Goal: Task Accomplishment & Management: Complete application form

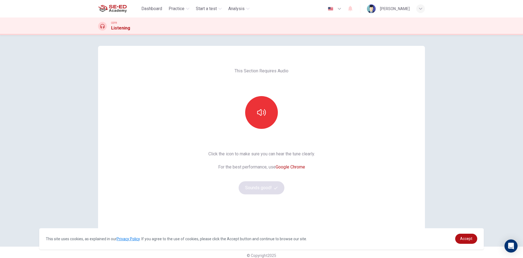
click at [320, 191] on div "This Section Requires Audio Click the icon to make sure you can hear the tune c…" at bounding box center [261, 140] width 327 height 189
click at [259, 112] on icon "button" at bounding box center [261, 112] width 9 height 9
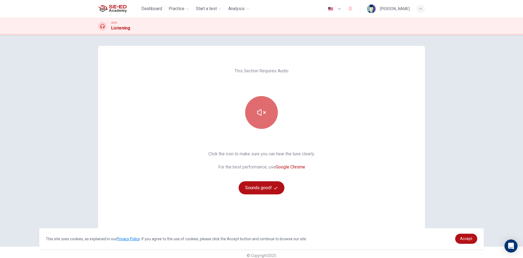
click at [266, 108] on button "button" at bounding box center [261, 112] width 33 height 33
click at [266, 107] on button "button" at bounding box center [261, 112] width 33 height 33
click at [266, 106] on button "button" at bounding box center [261, 112] width 33 height 33
click at [266, 105] on button "button" at bounding box center [261, 112] width 33 height 33
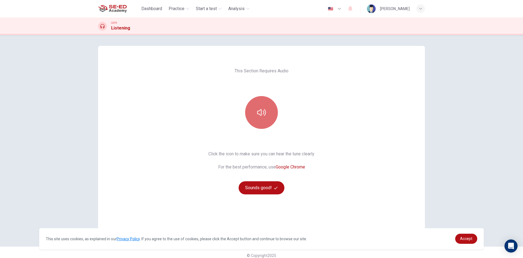
click at [266, 105] on button "button" at bounding box center [261, 112] width 33 height 33
drag, startPoint x: 368, startPoint y: 210, endPoint x: 216, endPoint y: 96, distance: 190.4
click at [365, 208] on div "This Section Requires Audio Click the icon to make sure you can hear the tune c…" at bounding box center [261, 140] width 327 height 189
click at [261, 104] on button "button" at bounding box center [261, 112] width 33 height 33
click at [263, 116] on icon "button" at bounding box center [261, 112] width 9 height 9
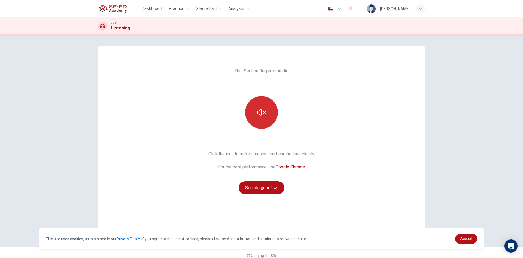
click at [262, 117] on button "button" at bounding box center [261, 112] width 33 height 33
click at [262, 120] on button "button" at bounding box center [261, 112] width 33 height 33
click at [262, 122] on button "button" at bounding box center [261, 112] width 33 height 33
click at [273, 110] on button "button" at bounding box center [261, 112] width 33 height 33
click at [259, 116] on icon "button" at bounding box center [261, 112] width 9 height 9
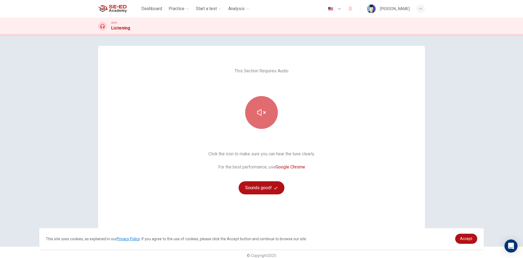
click at [259, 116] on icon "button" at bounding box center [261, 112] width 9 height 9
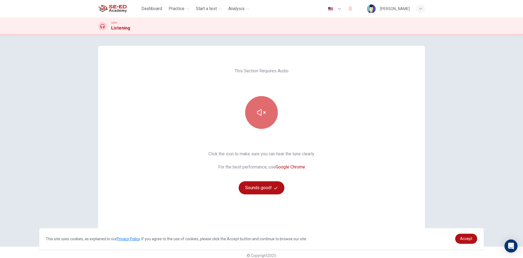
click at [259, 116] on icon "button" at bounding box center [261, 112] width 9 height 9
click at [258, 114] on icon "button" at bounding box center [261, 112] width 9 height 7
click at [258, 186] on button "Sounds good!" at bounding box center [262, 187] width 46 height 13
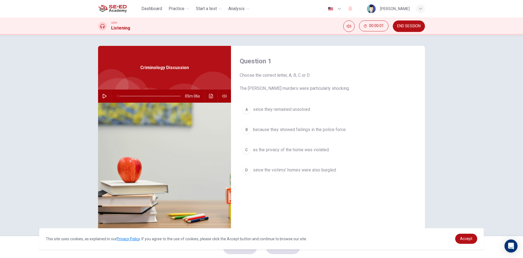
click at [104, 93] on button "button" at bounding box center [104, 95] width 9 height 13
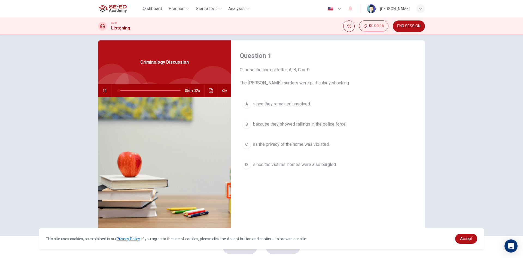
scroll to position [10, 0]
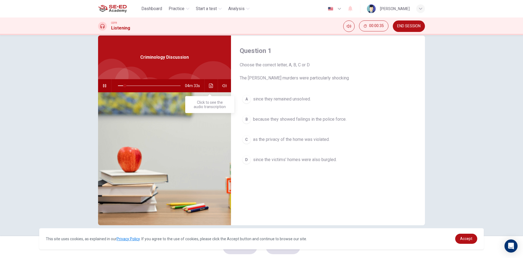
click at [209, 86] on icon "Click to see the audio transcription" at bounding box center [211, 85] width 4 height 4
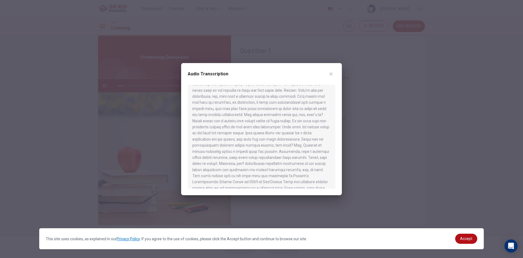
scroll to position [0, 0]
drag, startPoint x: 268, startPoint y: 94, endPoint x: 296, endPoint y: 105, distance: 30.1
click at [296, 105] on div "Audio Transcription" at bounding box center [261, 129] width 161 height 132
click at [269, 99] on div at bounding box center [262, 137] width 148 height 104
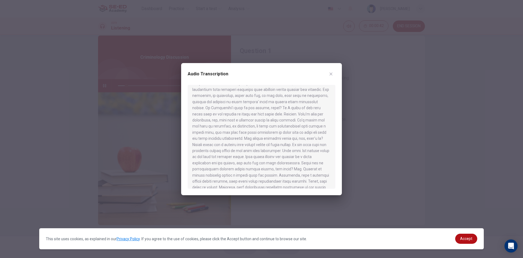
drag, startPoint x: 227, startPoint y: 92, endPoint x: 269, endPoint y: 100, distance: 42.7
click at [266, 99] on div at bounding box center [262, 137] width 148 height 104
click at [248, 104] on div at bounding box center [262, 137] width 148 height 104
drag, startPoint x: 244, startPoint y: 113, endPoint x: 283, endPoint y: 120, distance: 40.5
click at [283, 120] on div at bounding box center [262, 137] width 148 height 104
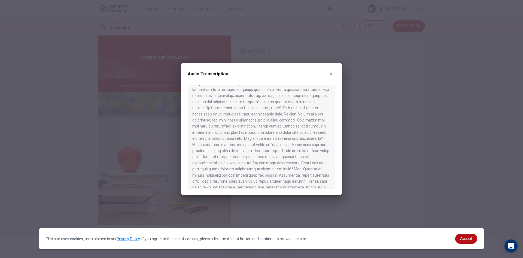
click at [278, 112] on div at bounding box center [262, 137] width 148 height 104
click at [332, 71] on button "button" at bounding box center [331, 73] width 9 height 9
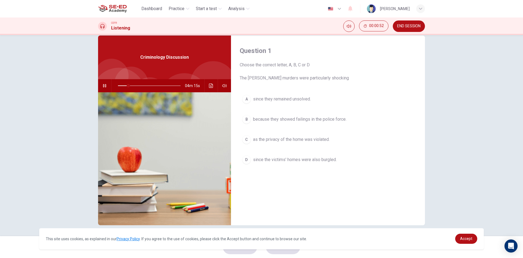
drag, startPoint x: 273, startPoint y: 71, endPoint x: 302, endPoint y: 71, distance: 28.9
click at [302, 71] on span "Choose the correct letter, A, B, C or D The Ratcliffe murders were particularly…" at bounding box center [328, 72] width 177 height 20
click at [262, 78] on span "Choose the correct letter, A, B, C or D The Ratcliffe murders were particularly…" at bounding box center [328, 72] width 177 height 20
click at [207, 83] on button "Click to see the audio transcription" at bounding box center [211, 85] width 9 height 13
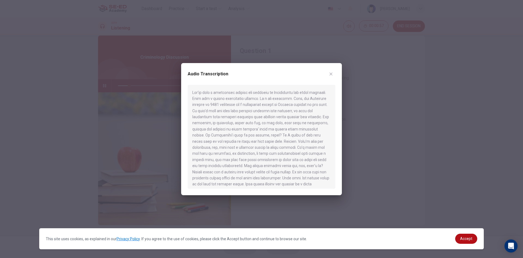
drag, startPoint x: 233, startPoint y: 106, endPoint x: 297, endPoint y: 95, distance: 65.4
click at [294, 98] on div at bounding box center [262, 137] width 148 height 104
click at [334, 72] on button "button" at bounding box center [331, 73] width 9 height 9
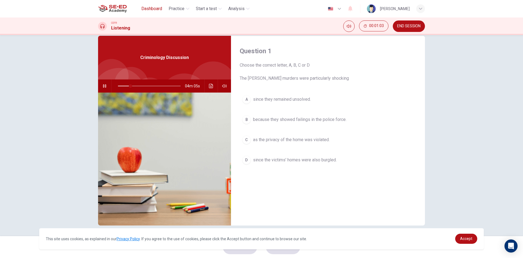
scroll to position [10, 0]
click at [207, 88] on button "Click to see the audio transcription" at bounding box center [211, 85] width 9 height 13
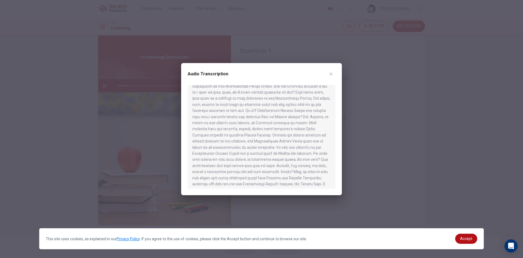
scroll to position [266, 0]
click at [328, 74] on button "button" at bounding box center [331, 73] width 9 height 9
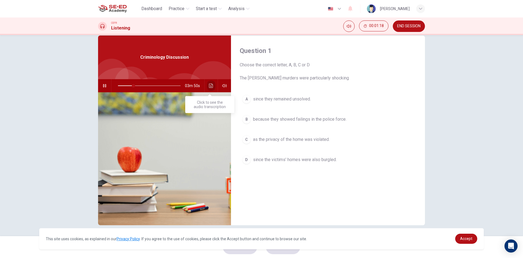
click at [209, 86] on icon "Click to see the audio transcription" at bounding box center [211, 85] width 4 height 4
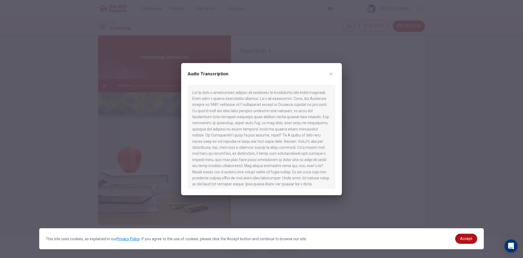
click at [343, 72] on div at bounding box center [261, 129] width 523 height 258
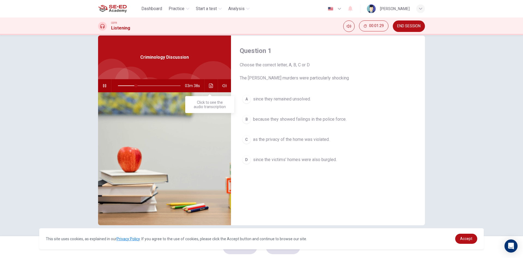
click at [210, 82] on button "Click to see the audio transcription" at bounding box center [211, 85] width 9 height 13
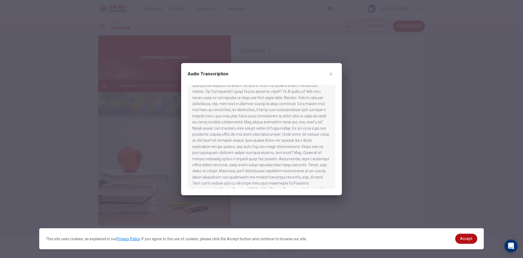
scroll to position [55, 0]
type input "29"
drag, startPoint x: 301, startPoint y: 138, endPoint x: 327, endPoint y: 110, distance: 38.0
click at [301, 137] on div at bounding box center [262, 137] width 148 height 104
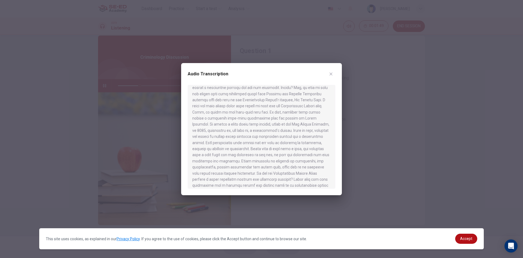
scroll to position [0, 0]
click at [334, 73] on button "button" at bounding box center [331, 73] width 9 height 9
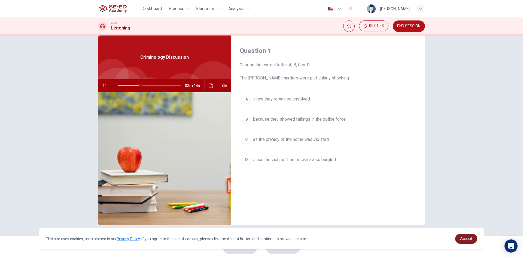
click at [458, 237] on link "Accept" at bounding box center [466, 238] width 22 height 10
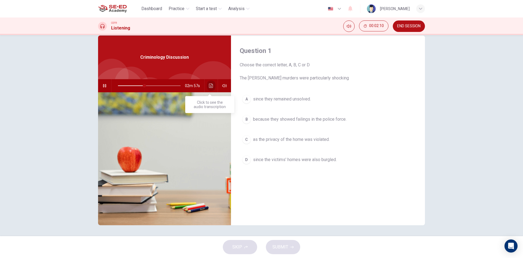
click at [211, 85] on icon "Click to see the audio transcription" at bounding box center [211, 85] width 4 height 4
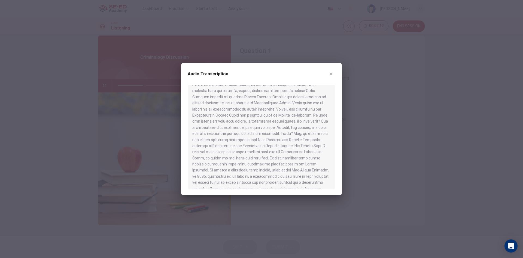
scroll to position [245, 0]
click at [332, 75] on icon "button" at bounding box center [331, 74] width 4 height 4
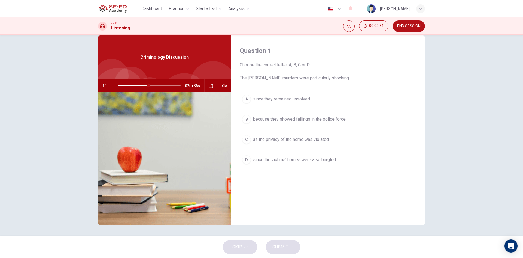
click at [270, 143] on button "C as the privacy of the home was violated." at bounding box center [328, 139] width 177 height 14
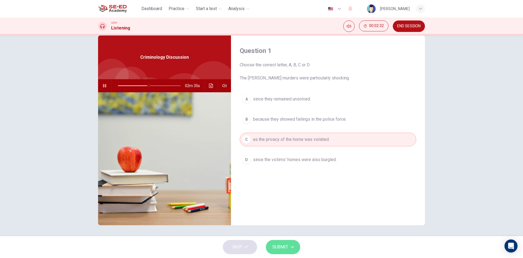
click at [281, 250] on span "SUBMIT" at bounding box center [281, 247] width 16 height 8
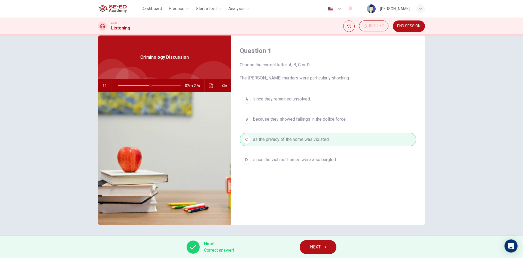
click at [310, 240] on button "NEXT" at bounding box center [318, 247] width 37 height 14
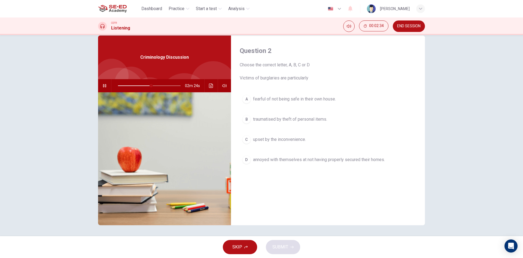
drag, startPoint x: 243, startPoint y: 75, endPoint x: 294, endPoint y: 77, distance: 51.6
click at [294, 77] on span "Choose the correct letter, A, B, C or D Victims of burglaries are particularly" at bounding box center [328, 72] width 177 height 20
click at [270, 79] on span "Choose the correct letter, A, B, C or D Victims of burglaries are particularly" at bounding box center [328, 72] width 177 height 20
drag, startPoint x: 271, startPoint y: 78, endPoint x: 306, endPoint y: 78, distance: 34.9
click at [309, 77] on span "Choose the correct letter, A, B, C or D Victims of burglaries are particularly" at bounding box center [328, 72] width 177 height 20
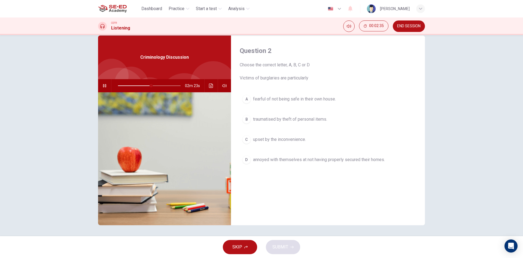
click at [276, 78] on span "Choose the correct letter, A, B, C or D Victims of burglaries are particularly" at bounding box center [328, 72] width 177 height 20
click at [268, 153] on button "D annoyed with themselves at not having properly secured their homes." at bounding box center [328, 160] width 177 height 14
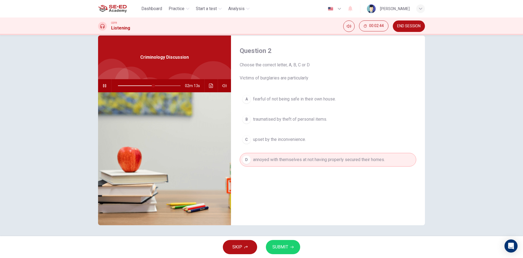
click at [282, 242] on button "SUBMIT" at bounding box center [283, 247] width 34 height 14
click at [283, 244] on span "Processing your response..." at bounding box center [270, 246] width 53 height 7
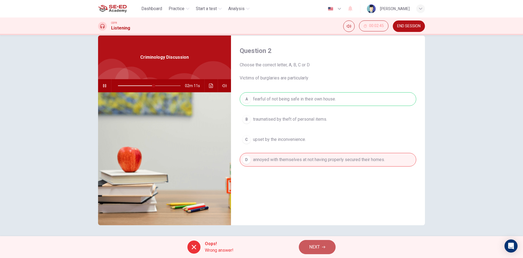
click at [305, 248] on button "NEXT" at bounding box center [317, 247] width 37 height 14
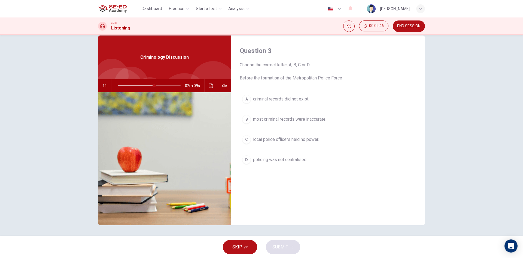
drag, startPoint x: 330, startPoint y: 76, endPoint x: 323, endPoint y: 83, distance: 10.2
click at [343, 80] on span "Choose the correct letter, A, B, C or D Before the formation of the Metropolita…" at bounding box center [328, 72] width 177 height 20
click at [316, 83] on div "Question 3 Choose the correct letter, A, B, C or D Before the formation of the …" at bounding box center [328, 129] width 194 height 189
drag, startPoint x: 328, startPoint y: 80, endPoint x: 335, endPoint y: 83, distance: 7.6
click at [334, 80] on span "Choose the correct letter, A, B, C or D Before the formation of the Metropolita…" at bounding box center [328, 72] width 177 height 20
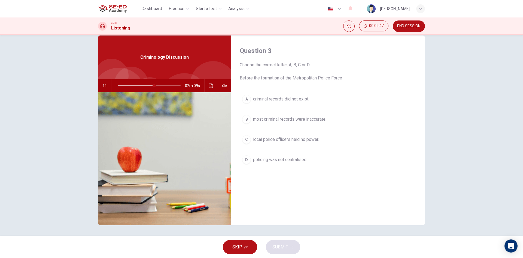
drag, startPoint x: 335, startPoint y: 83, endPoint x: 330, endPoint y: 85, distance: 5.4
click at [332, 84] on div "Question 3 Choose the correct letter, A, B, C or D Before the formation of the …" at bounding box center [328, 129] width 194 height 189
drag, startPoint x: 281, startPoint y: 91, endPoint x: 297, endPoint y: 103, distance: 20.0
click at [294, 104] on div "Question 3 Choose the correct letter, A, B, C or D Before the formation of the …" at bounding box center [328, 129] width 194 height 189
click at [297, 142] on button "C local police officers held no power." at bounding box center [328, 139] width 177 height 14
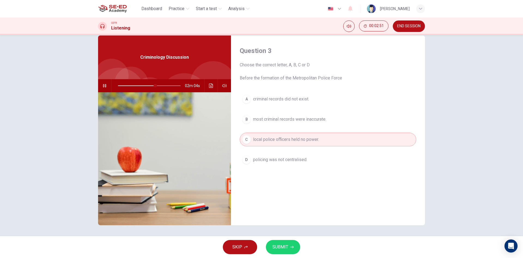
click at [287, 238] on div "SKIP SUBMIT" at bounding box center [261, 247] width 523 height 22
click at [285, 244] on span "SUBMIT" at bounding box center [281, 247] width 16 height 8
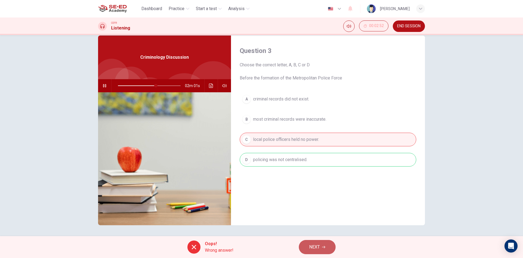
click at [313, 243] on button "NEXT" at bounding box center [317, 247] width 37 height 14
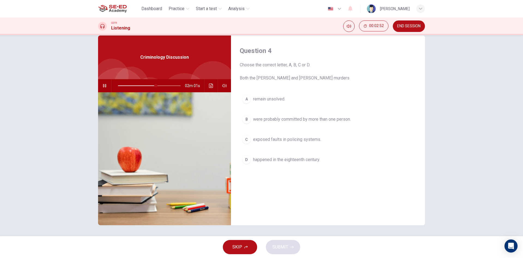
click at [288, 151] on div "A remain unsolved. B were probably committed by more than one person. C exposed…" at bounding box center [328, 134] width 177 height 85
click at [289, 163] on button "D happened in the eighteenth century." at bounding box center [328, 160] width 177 height 14
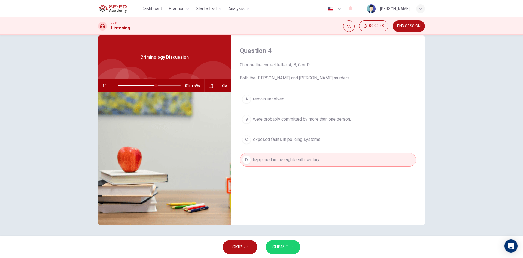
click at [291, 244] on button "SUBMIT" at bounding box center [283, 247] width 34 height 14
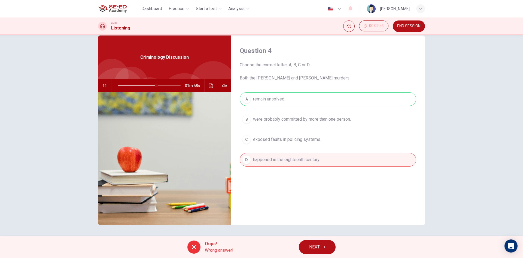
click at [294, 142] on div "A remain unsolved. B were probably committed by more than one person. C exposed…" at bounding box center [328, 134] width 177 height 85
click at [307, 247] on button "NEXT" at bounding box center [317, 247] width 37 height 14
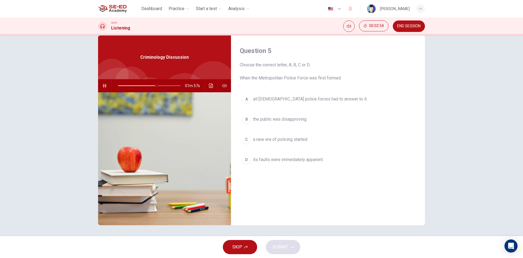
click at [290, 137] on span "a new era of policing started." at bounding box center [280, 139] width 55 height 7
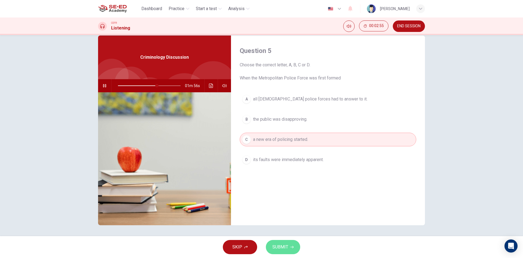
click at [286, 248] on span "SUBMIT" at bounding box center [281, 247] width 16 height 8
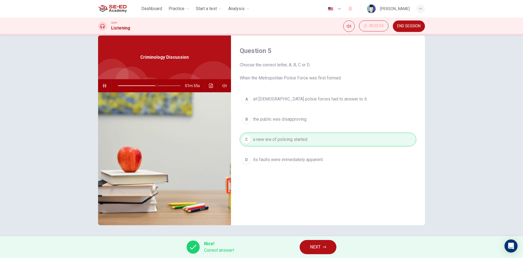
click at [314, 246] on span "NEXT" at bounding box center [315, 247] width 11 height 8
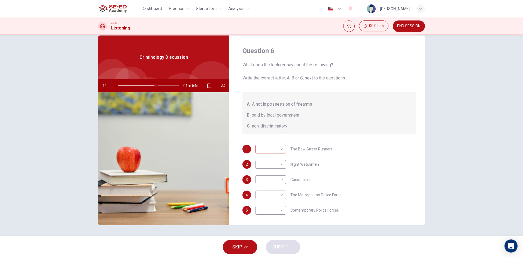
click at [281, 147] on body "This site uses cookies, as explained in our Privacy Policy . If you agree to th…" at bounding box center [261, 129] width 523 height 258
click at [271, 164] on li "B" at bounding box center [269, 166] width 31 height 9
type input "63"
type input "B"
click at [272, 164] on body "This site uses cookies, as explained in our Privacy Policy . If you agree to th…" at bounding box center [261, 129] width 523 height 258
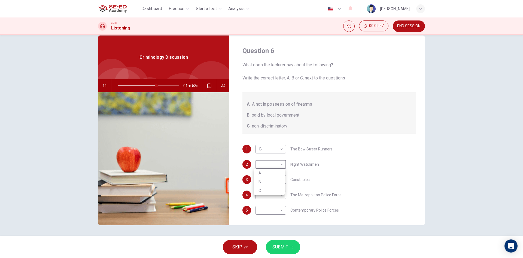
click at [270, 172] on li "A" at bounding box center [269, 172] width 31 height 9
type input "63"
type input "A"
click at [271, 180] on body "This site uses cookies, as explained in our Privacy Policy . If you agree to th…" at bounding box center [261, 129] width 523 height 258
click at [263, 204] on li "C" at bounding box center [269, 205] width 31 height 9
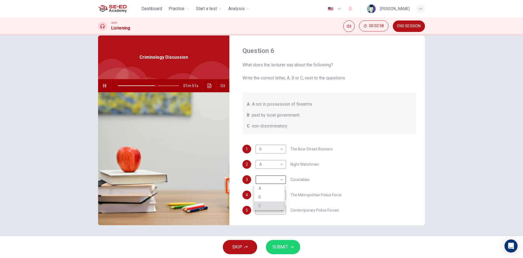
type input "64"
type input "C"
click at [263, 196] on body "This site uses cookies, as explained in our Privacy Policy . If you agree to th…" at bounding box center [261, 129] width 523 height 258
click at [264, 199] on li "A" at bounding box center [269, 203] width 31 height 9
type input "64"
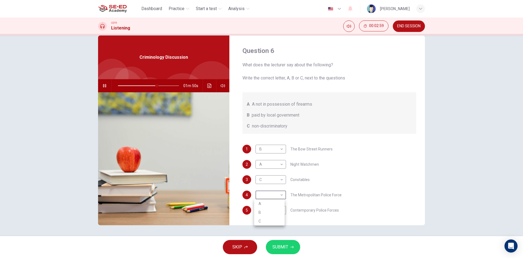
type input "A"
click at [266, 210] on body "This site uses cookies, as explained in our Privacy Policy . If you agree to th…" at bounding box center [261, 129] width 523 height 258
click at [265, 222] on li "A" at bounding box center [269, 218] width 31 height 9
type input "64"
type input "A"
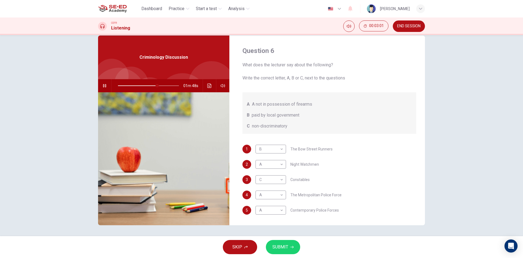
click at [271, 232] on div "Question 6 What does the lecturer say about the following? Write the correct le…" at bounding box center [261, 135] width 523 height 201
click at [272, 232] on div "Question 6 What does the lecturer say about the following? Write the correct le…" at bounding box center [261, 135] width 523 height 201
click at [267, 233] on div "Question 6 What does the lecturer say about the following? Write the correct le…" at bounding box center [261, 135] width 523 height 201
click at [275, 238] on div "SKIP SUBMIT" at bounding box center [261, 247] width 523 height 22
click at [282, 242] on button "SUBMIT" at bounding box center [283, 247] width 34 height 14
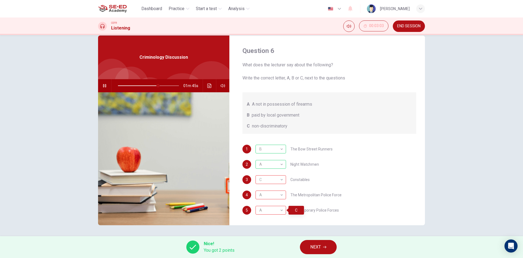
type input "66"
click at [308, 247] on button "NEXT" at bounding box center [318, 247] width 37 height 14
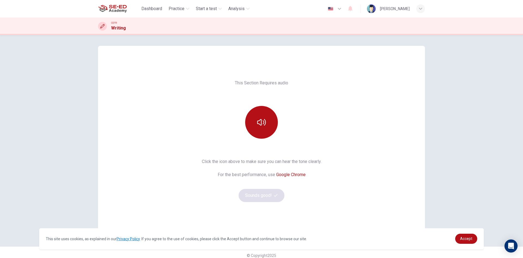
click at [278, 127] on div at bounding box center [261, 122] width 59 height 33
click at [263, 124] on icon "button" at bounding box center [261, 122] width 9 height 9
click at [271, 193] on button "Sounds good!" at bounding box center [262, 195] width 46 height 13
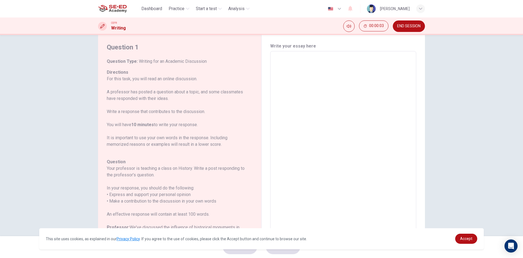
scroll to position [27, 0]
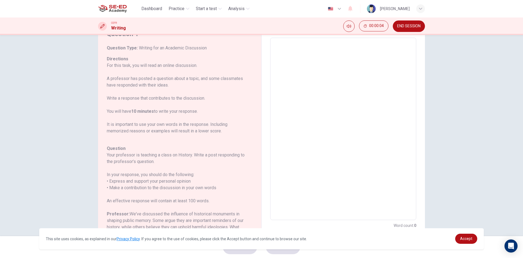
drag, startPoint x: 163, startPoint y: 59, endPoint x: 240, endPoint y: 63, distance: 76.4
click at [247, 61] on div "Question 1 Question Type : Writing for an Academic Discussion Directions For th…" at bounding box center [182, 128] width 150 height 199
click at [140, 81] on p "For this task, you will read an online discussion. A professor has posted a que…" at bounding box center [176, 98] width 139 height 72
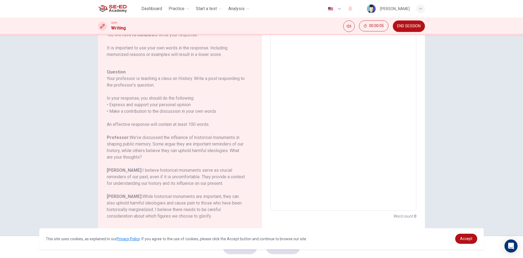
scroll to position [42, 0]
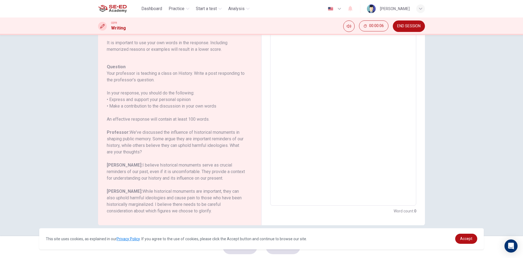
drag, startPoint x: 111, startPoint y: 73, endPoint x: 175, endPoint y: 71, distance: 63.3
click at [175, 70] on h6 "Your professor is teaching a class on History. Write a post responding to the p…" at bounding box center [176, 76] width 139 height 13
drag, startPoint x: 136, startPoint y: 74, endPoint x: 154, endPoint y: 87, distance: 22.3
click at [134, 76] on h6 "Your professor is teaching a class on History. Write a post responding to the p…" at bounding box center [176, 76] width 139 height 13
drag, startPoint x: 142, startPoint y: 80, endPoint x: 211, endPoint y: 80, distance: 69.5
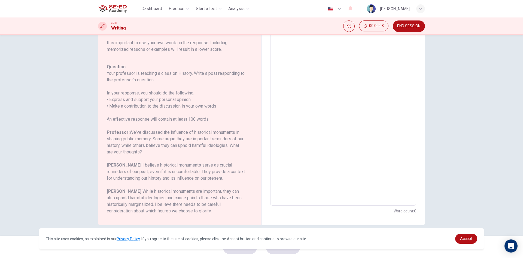
click at [211, 80] on h6 "Your professor is teaching a class on History. Write a post responding to the p…" at bounding box center [176, 76] width 139 height 13
drag, startPoint x: 206, startPoint y: 74, endPoint x: 200, endPoint y: 74, distance: 5.7
click at [200, 74] on h6 "Your professor is teaching a class on History. Write a post responding to the p…" at bounding box center [176, 76] width 139 height 13
drag, startPoint x: 200, startPoint y: 74, endPoint x: 216, endPoint y: 74, distance: 16.1
click at [201, 74] on h6 "Your professor is teaching a class on History. Write a post responding to the p…" at bounding box center [176, 76] width 139 height 13
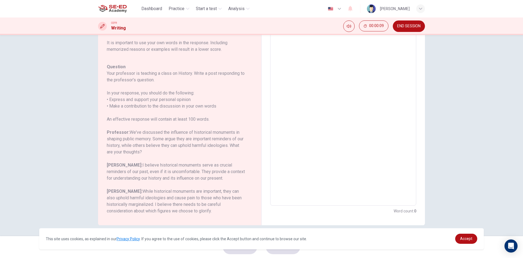
click at [216, 74] on h6 "Your professor is teaching a class on History. Write a post responding to the p…" at bounding box center [176, 76] width 139 height 13
click at [207, 74] on h6 "Your professor is teaching a class on History. Write a post responding to the p…" at bounding box center [176, 76] width 139 height 13
drag, startPoint x: 142, startPoint y: 77, endPoint x: 153, endPoint y: 78, distance: 11.5
click at [153, 78] on h6 "Your professor is teaching a class on History. Write a post responding to the p…" at bounding box center [176, 76] width 139 height 13
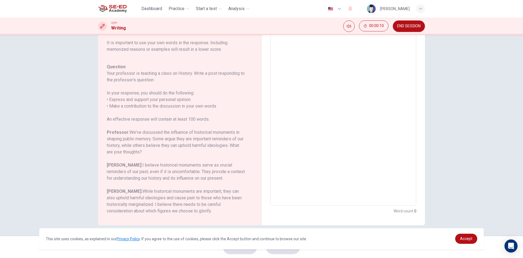
click at [152, 78] on h6 "Your professor is teaching a class on History. Write a post responding to the p…" at bounding box center [176, 76] width 139 height 13
drag, startPoint x: 141, startPoint y: 110, endPoint x: 172, endPoint y: 111, distance: 31.4
click at [171, 111] on div "Question Your professor is teaching a class on History. Write a post responding…" at bounding box center [176, 139] width 139 height 150
drag, startPoint x: 172, startPoint y: 111, endPoint x: 163, endPoint y: 109, distance: 9.7
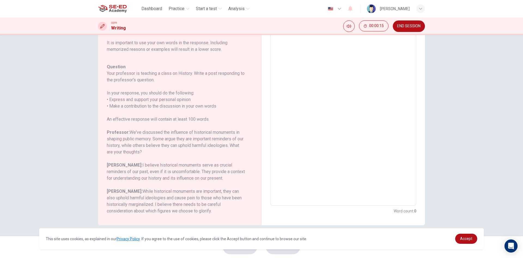
click at [163, 109] on div "Question Your professor is teaching a class on History. Write a post responding…" at bounding box center [176, 139] width 139 height 150
click at [163, 107] on h6 "In your response, you should do the following: • Express and support your perso…" at bounding box center [176, 100] width 139 height 20
click at [117, 6] on img at bounding box center [112, 8] width 29 height 11
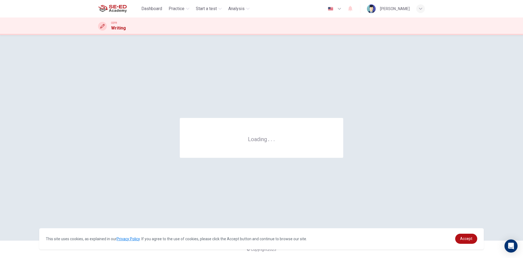
scroll to position [0, 0]
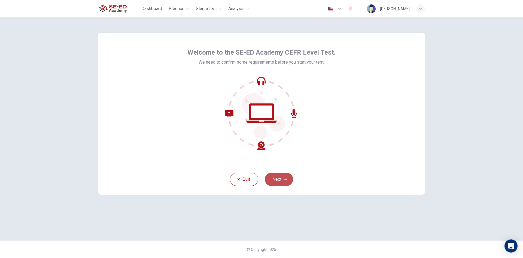
click at [282, 182] on button "Next" at bounding box center [279, 179] width 28 height 13
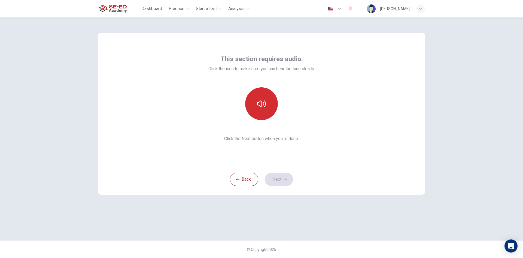
click at [267, 112] on button "button" at bounding box center [261, 103] width 33 height 33
click at [278, 182] on button "Next" at bounding box center [279, 179] width 28 height 13
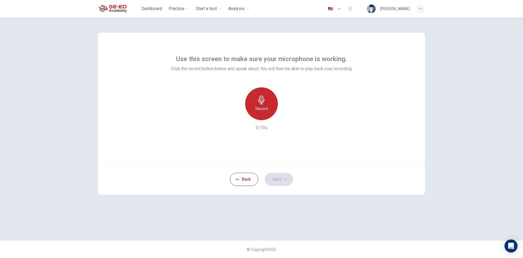
click at [260, 116] on div "Record" at bounding box center [261, 103] width 33 height 33
click at [262, 113] on div "Stop" at bounding box center [261, 103] width 33 height 33
click at [286, 116] on icon "button" at bounding box center [287, 115] width 2 height 3
click at [286, 179] on icon "button" at bounding box center [285, 178] width 3 height 3
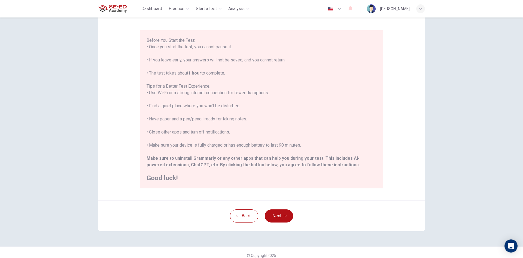
scroll to position [46, 0]
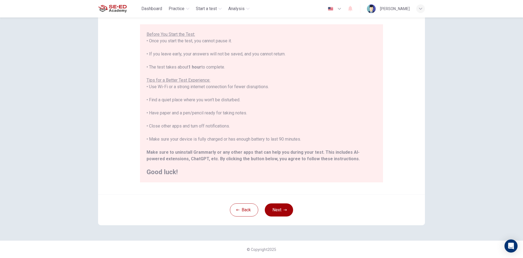
click at [279, 207] on button "Next" at bounding box center [279, 209] width 28 height 13
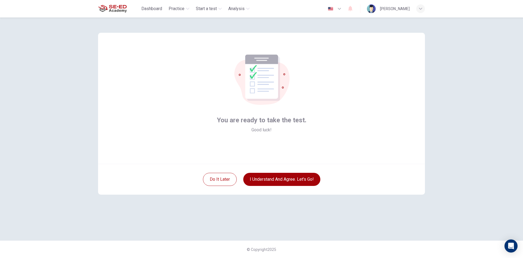
click at [283, 182] on button "I understand and agree. Let’s go!" at bounding box center [281, 179] width 77 height 13
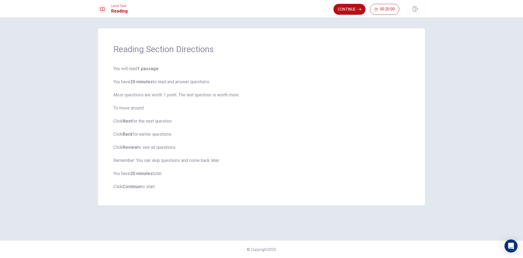
drag, startPoint x: 122, startPoint y: 85, endPoint x: 220, endPoint y: 89, distance: 98.2
click at [221, 88] on span "You will read 1 passage . You have 20 minutes to read and answer questions. Mos…" at bounding box center [261, 127] width 297 height 124
click at [153, 93] on span "You will read 1 passage . You have 20 minutes to read and answer questions. Mos…" at bounding box center [261, 127] width 297 height 124
drag, startPoint x: 149, startPoint y: 82, endPoint x: 188, endPoint y: 89, distance: 39.8
click at [183, 86] on span "You will read 1 passage . You have 20 minutes to read and answer questions. Mos…" at bounding box center [261, 127] width 297 height 124
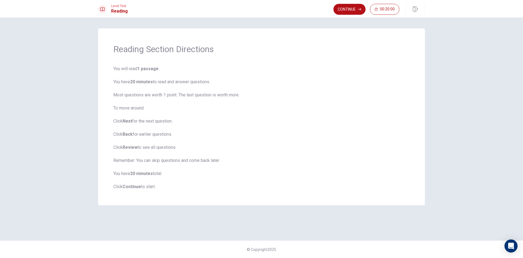
click at [288, 187] on span "You will read 1 passage . You have 20 minutes to read and answer questions. Mos…" at bounding box center [261, 127] width 297 height 124
click at [140, 188] on b "Continue" at bounding box center [132, 186] width 19 height 5
drag, startPoint x: 154, startPoint y: 125, endPoint x: 145, endPoint y: 137, distance: 15.2
click at [138, 137] on span "You will read 1 passage . You have 20 minutes to read and answer questions. Mos…" at bounding box center [261, 127] width 297 height 124
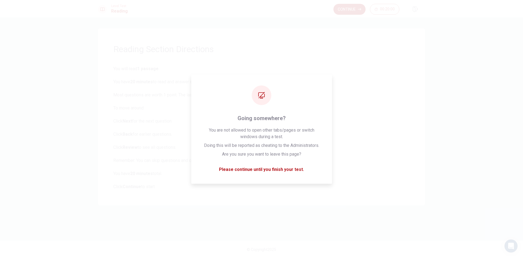
click at [349, 7] on button "Continue" at bounding box center [350, 9] width 32 height 11
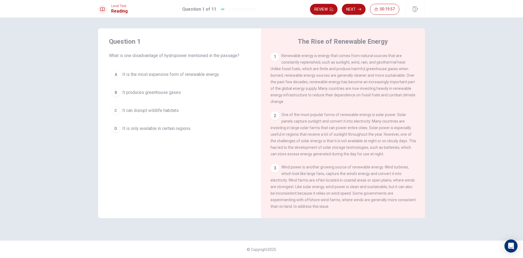
drag, startPoint x: 113, startPoint y: 54, endPoint x: 170, endPoint y: 54, distance: 56.7
click at [170, 54] on span "What is one disadvantage of hydropower mentioned in the passage?" at bounding box center [180, 55] width 142 height 7
click at [140, 63] on div "Question 1 What is one disadvantage of hydropower mentioned in the passage? A I…" at bounding box center [180, 86] width 164 height 116
click at [405, 52] on div "The Rise of Renewable Energy 1 Renewable energy is energy that comes from natur…" at bounding box center [344, 122] width 164 height 189
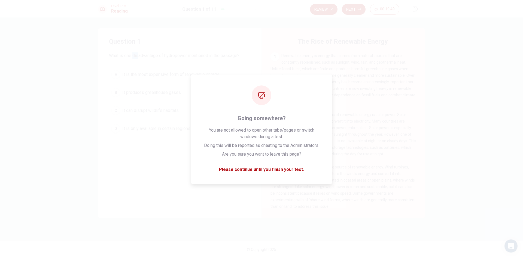
click at [392, 78] on span "Renewable energy is energy that comes from natural sources that are constantly …" at bounding box center [343, 78] width 145 height 50
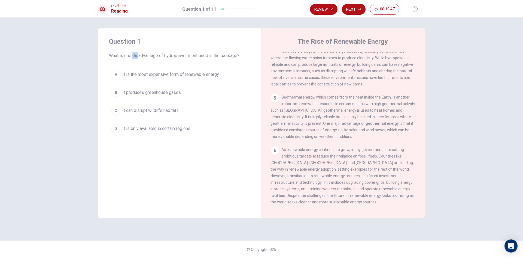
scroll to position [162, 0]
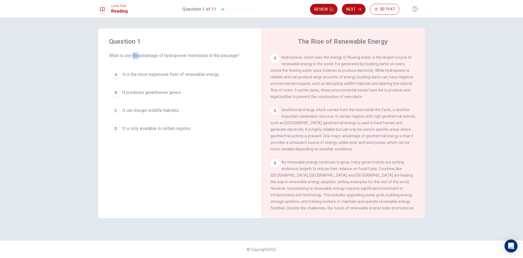
click at [90, 147] on div "Question 1 What is one disadvantage of hydropower mentioned in the passage? A I…" at bounding box center [261, 128] width 344 height 201
click at [156, 53] on span "What is one disadvantage of hydropower mentioned in the passage?" at bounding box center [180, 55] width 142 height 7
click at [143, 47] on div "Question 1 What is one disadvantage of hydropower mentioned in the passage?" at bounding box center [180, 48] width 142 height 22
click at [132, 53] on span "What is one disadvantage of hydropower mentioned in the passage?" at bounding box center [180, 55] width 142 height 7
drag, startPoint x: 132, startPoint y: 53, endPoint x: 162, endPoint y: 59, distance: 30.0
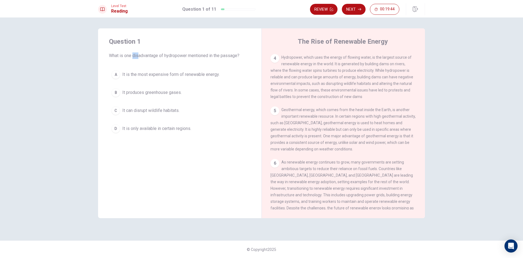
click at [132, 53] on span "What is one disadvantage of hydropower mentioned in the passage?" at bounding box center [180, 55] width 142 height 7
drag, startPoint x: 161, startPoint y: 58, endPoint x: 206, endPoint y: 53, distance: 45.2
click at [208, 53] on span "What is one disadvantage of hydropower mentioned in the passage?" at bounding box center [180, 55] width 142 height 7
drag, startPoint x: 191, startPoint y: 56, endPoint x: 188, endPoint y: 57, distance: 3.2
click at [191, 56] on span "What is one disadvantage of hydropower mentioned in the passage?" at bounding box center [180, 55] width 142 height 7
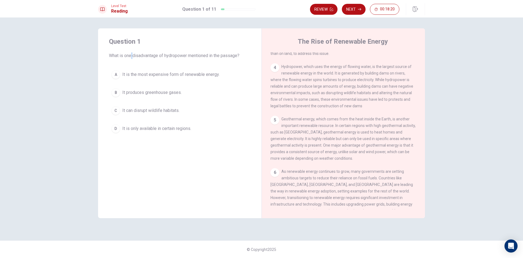
scroll to position [135, 0]
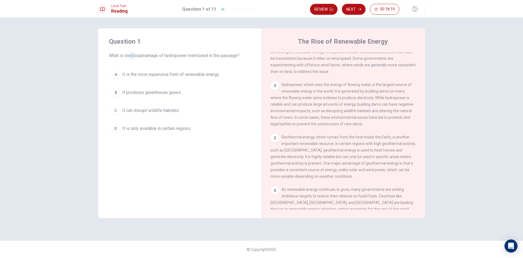
click at [229, 173] on div "Question 1 What is one disadvantage of hydropower mentioned in the passage? A I…" at bounding box center [180, 122] width 164 height 189
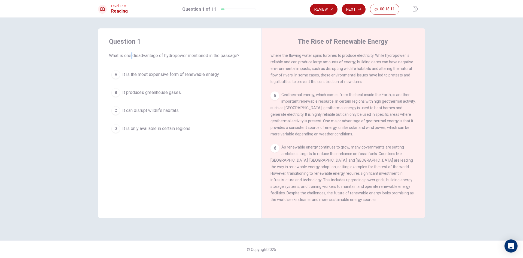
scroll to position [189, 0]
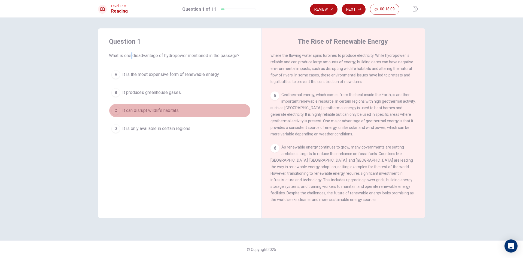
click at [167, 111] on span "It can disrupt wildlife habitats." at bounding box center [150, 110] width 57 height 7
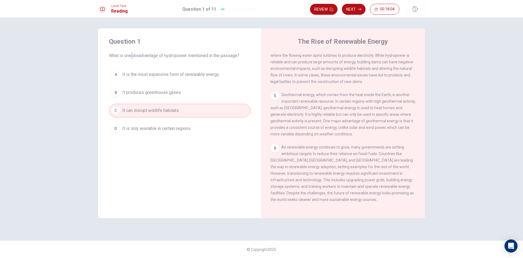
click at [211, 56] on span "What is one disadvantage of hydropower mentioned in the passage?" at bounding box center [180, 55] width 142 height 7
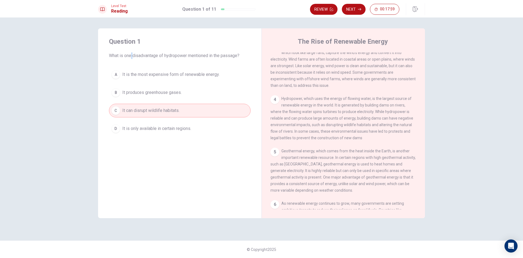
scroll to position [107, 0]
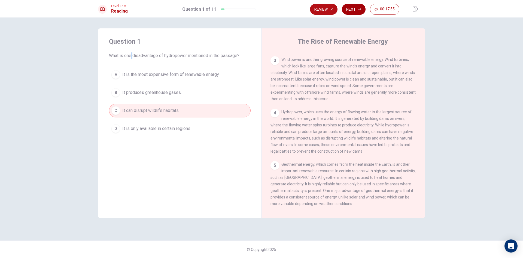
click at [355, 9] on button "Next" at bounding box center [354, 9] width 24 height 11
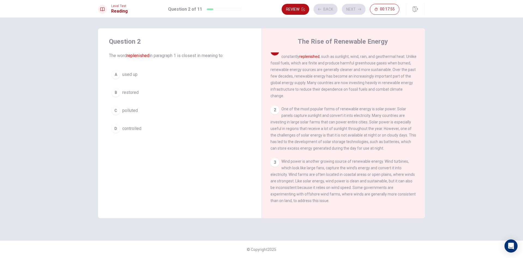
scroll to position [0, 0]
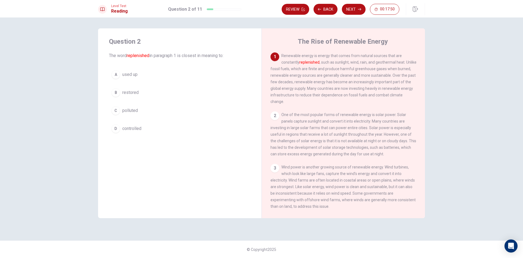
click at [140, 92] on button "B restored" at bounding box center [180, 93] width 142 height 14
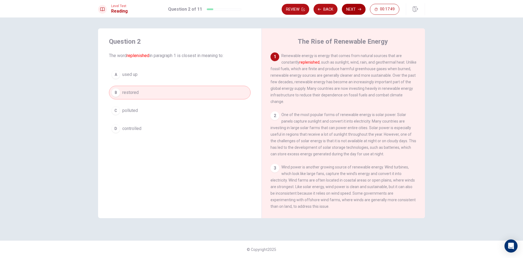
click at [351, 11] on button "Next" at bounding box center [354, 9] width 24 height 11
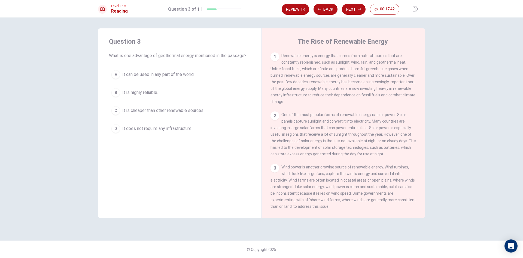
drag, startPoint x: 182, startPoint y: 56, endPoint x: 195, endPoint y: 56, distance: 13.4
click at [195, 56] on span "What is one advantage of geothermal energy mentioned in the passage?" at bounding box center [180, 55] width 142 height 7
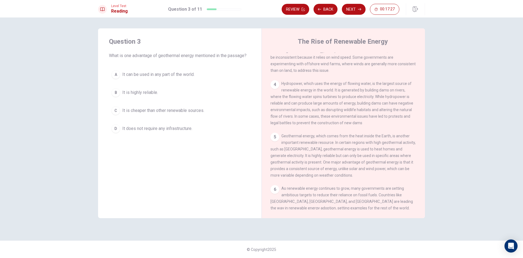
scroll to position [136, 0]
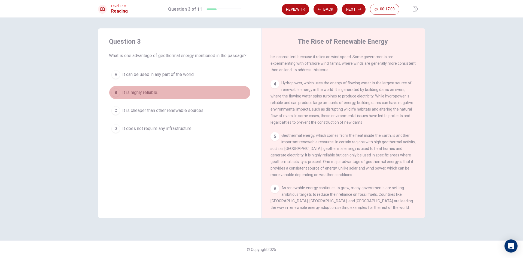
click at [147, 94] on span "It is highly reliable." at bounding box center [140, 92] width 36 height 7
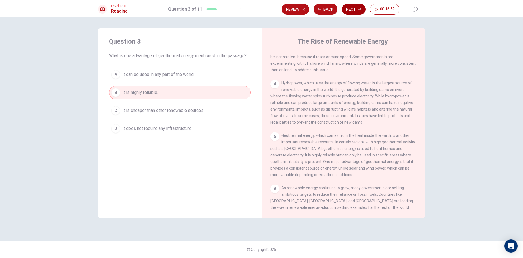
click at [351, 8] on button "Next" at bounding box center [354, 9] width 24 height 11
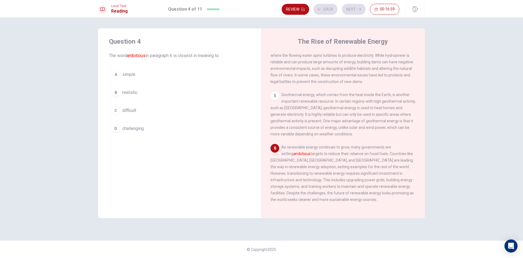
scroll to position [189, 0]
drag, startPoint x: 149, startPoint y: 54, endPoint x: 217, endPoint y: 53, distance: 67.3
click at [217, 53] on span "The word ambitious in paragraph 6 is closest in meaning to:" at bounding box center [180, 55] width 142 height 7
click at [185, 58] on span "The word ambitious in paragraph 6 is closest in meaning to:" at bounding box center [180, 55] width 142 height 7
click at [145, 129] on button "D challenging" at bounding box center [180, 129] width 142 height 14
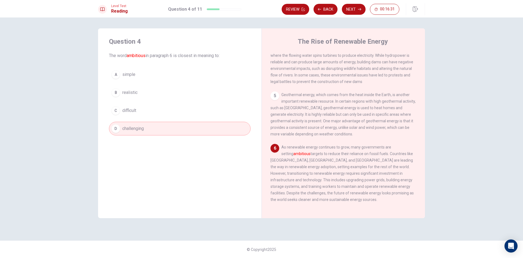
click at [168, 116] on button "C difficult" at bounding box center [180, 111] width 142 height 14
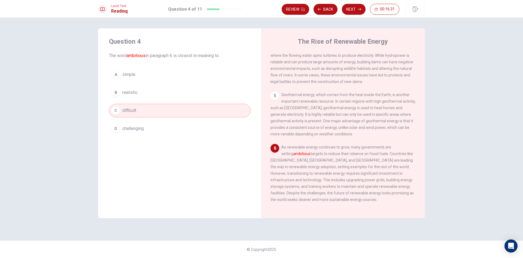
click at [168, 128] on button "D challenging" at bounding box center [180, 129] width 142 height 14
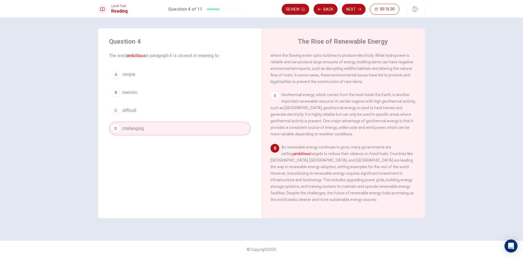
click at [168, 118] on div "A simple B realistic C difficult D challenging" at bounding box center [180, 102] width 142 height 68
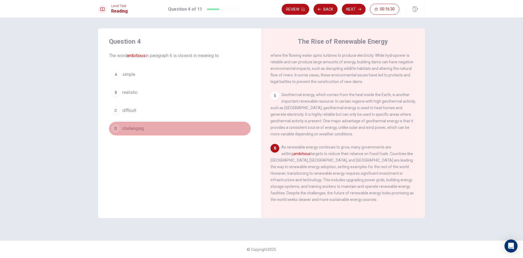
drag, startPoint x: 166, startPoint y: 127, endPoint x: 166, endPoint y: 109, distance: 18.0
click at [166, 120] on div "A simple B realistic C difficult D challenging" at bounding box center [180, 102] width 142 height 68
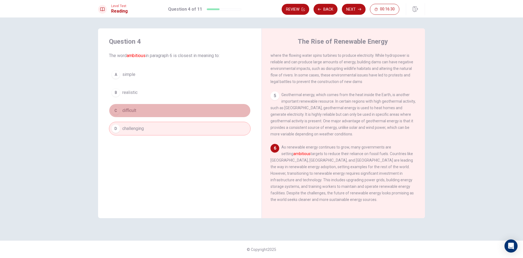
drag, startPoint x: 166, startPoint y: 109, endPoint x: 164, endPoint y: 123, distance: 13.5
click at [166, 111] on button "C difficult" at bounding box center [180, 111] width 142 height 14
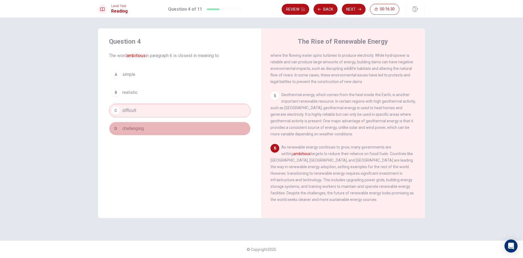
click at [164, 124] on button "D challenging" at bounding box center [180, 129] width 142 height 14
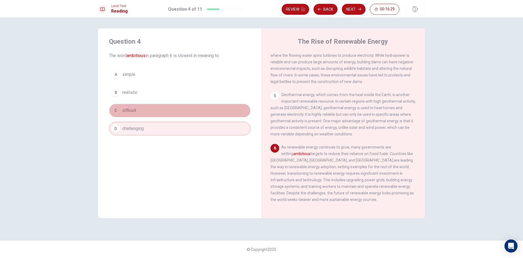
click at [166, 111] on button "C difficult" at bounding box center [180, 111] width 142 height 14
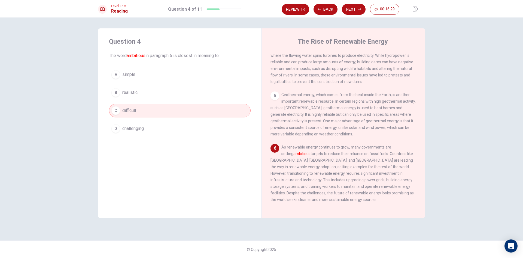
click at [165, 127] on button "D challenging" at bounding box center [180, 129] width 142 height 14
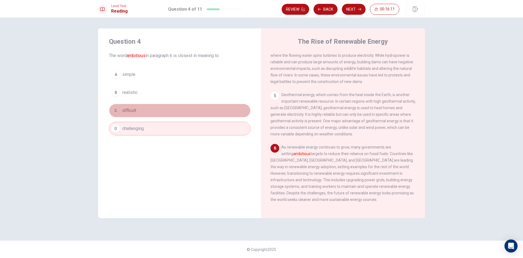
click at [177, 115] on button "C difficult" at bounding box center [180, 111] width 142 height 14
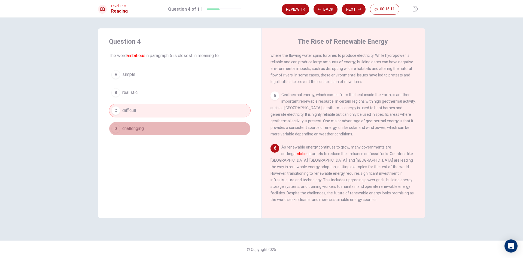
click at [176, 126] on button "D challenging" at bounding box center [180, 129] width 142 height 14
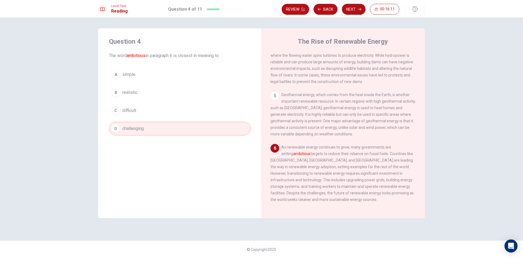
drag, startPoint x: 182, startPoint y: 110, endPoint x: 179, endPoint y: 123, distance: 13.4
click at [182, 111] on button "C difficult" at bounding box center [180, 111] width 142 height 14
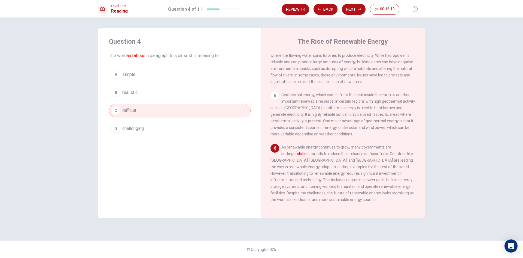
click at [179, 124] on button "D challenging" at bounding box center [180, 129] width 142 height 14
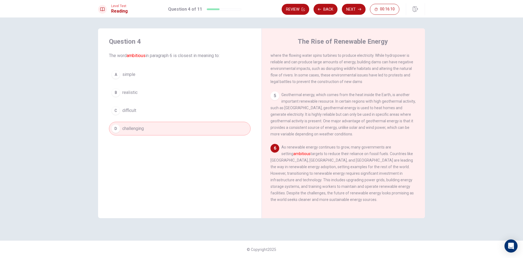
drag, startPoint x: 183, startPoint y: 112, endPoint x: 185, endPoint y: 125, distance: 13.4
click at [185, 115] on button "C difficult" at bounding box center [180, 111] width 142 height 14
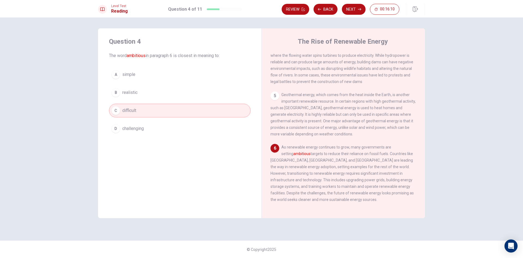
click at [182, 129] on button "D challenging" at bounding box center [180, 129] width 142 height 14
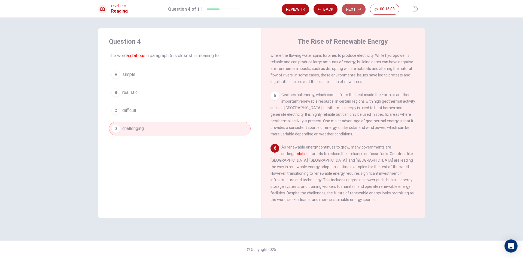
click at [350, 10] on button "Next" at bounding box center [354, 9] width 24 height 11
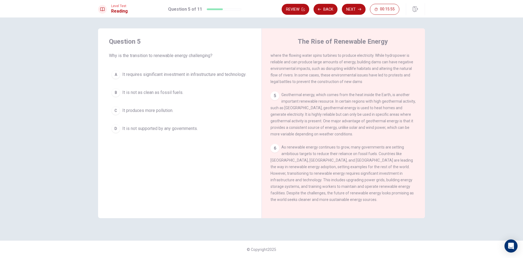
drag, startPoint x: 302, startPoint y: 171, endPoint x: 360, endPoint y: 175, distance: 58.2
click at [359, 175] on div "6 As renewable energy continues to grow, many governments are setting ambitious…" at bounding box center [344, 173] width 146 height 59
click at [193, 78] on span "It requires significant investment in infrastructure and technology." at bounding box center [184, 74] width 124 height 7
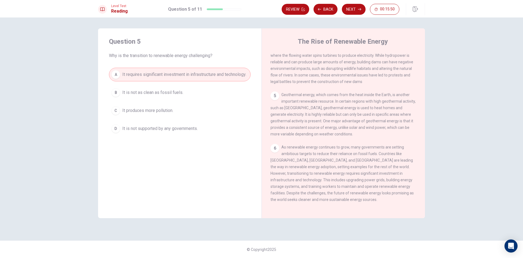
click at [353, 5] on button "Next" at bounding box center [354, 9] width 24 height 11
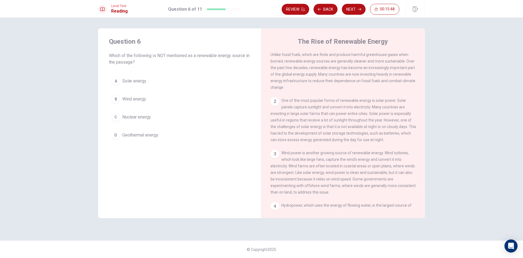
scroll to position [0, 0]
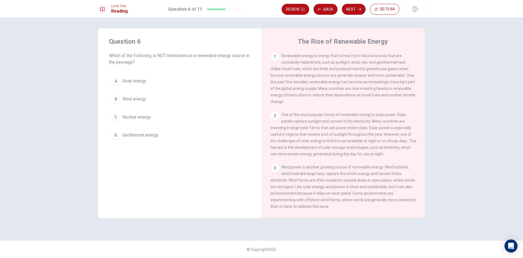
click at [189, 119] on button "C Nuclear energy." at bounding box center [180, 117] width 142 height 14
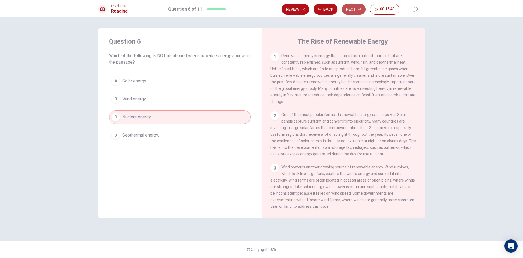
click at [355, 11] on button "Next" at bounding box center [354, 9] width 24 height 11
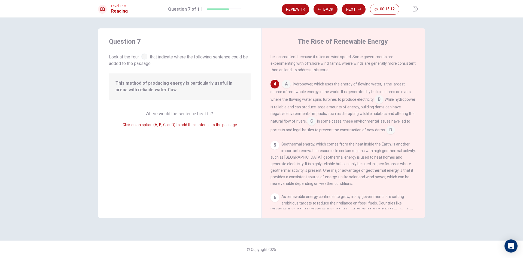
scroll to position [109, 0]
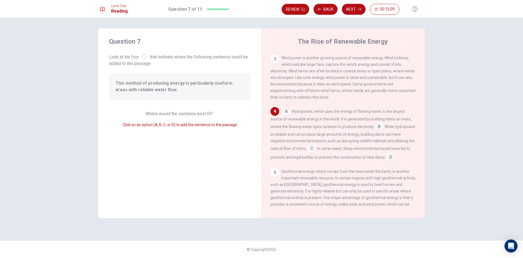
click at [289, 116] on input at bounding box center [286, 111] width 9 height 9
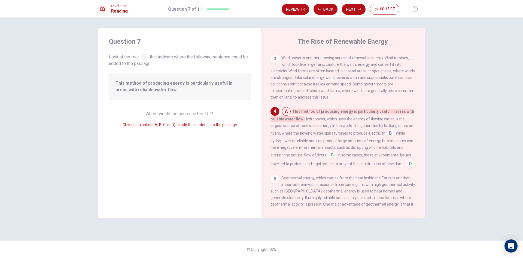
click at [388, 138] on input at bounding box center [390, 133] width 9 height 9
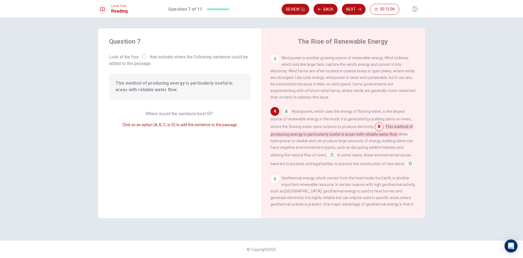
click at [288, 116] on input at bounding box center [286, 111] width 9 height 9
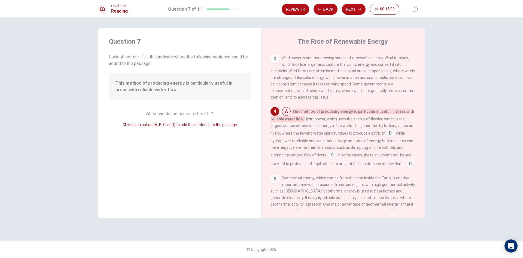
click at [392, 137] on input at bounding box center [390, 133] width 9 height 9
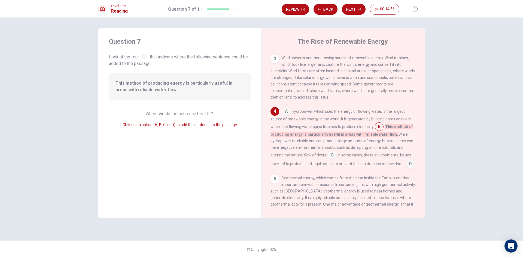
click at [285, 116] on input at bounding box center [286, 111] width 9 height 9
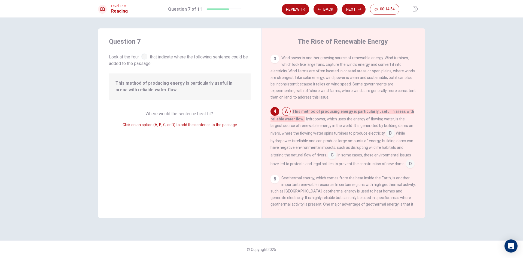
click at [383, 135] on span "Hydropower, which uses the energy of flowing water, is the largest source of re…" at bounding box center [342, 126] width 143 height 19
click at [388, 138] on input at bounding box center [390, 133] width 9 height 9
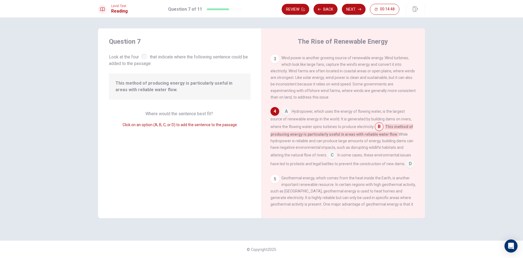
click at [334, 160] on input at bounding box center [332, 155] width 9 height 9
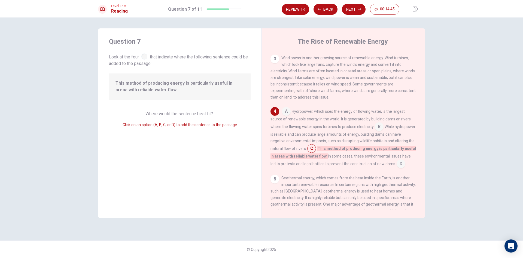
click at [397, 168] on input at bounding box center [401, 164] width 9 height 9
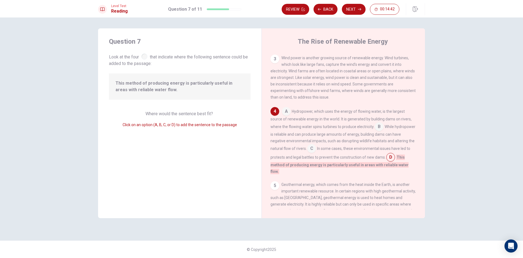
click at [375, 131] on input at bounding box center [379, 127] width 9 height 9
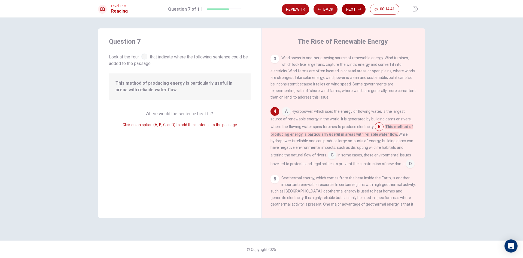
click at [356, 7] on button "Next" at bounding box center [354, 9] width 24 height 11
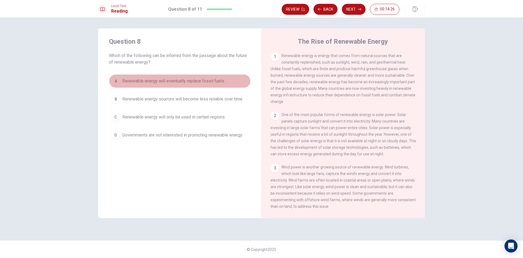
click at [182, 83] on span "Renewable energy will eventually replace fossil fuels." at bounding box center [173, 81] width 103 height 7
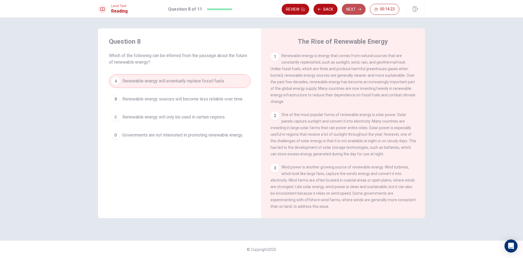
click at [346, 13] on button "Next" at bounding box center [354, 9] width 24 height 11
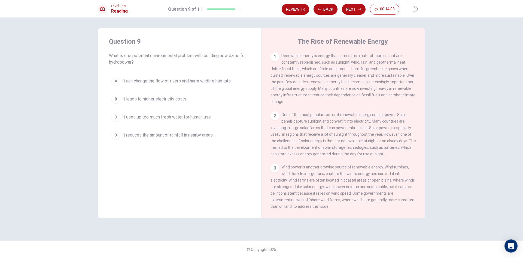
click at [132, 84] on span "It can change the flow of rivers and harm wildlife habitats." at bounding box center [176, 81] width 109 height 7
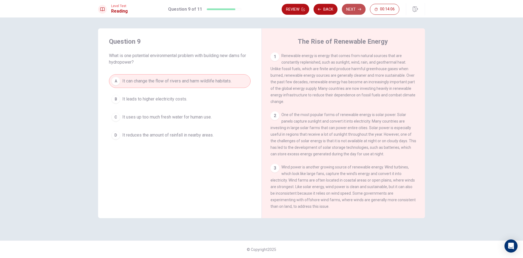
click at [348, 14] on button "Next" at bounding box center [354, 9] width 24 height 11
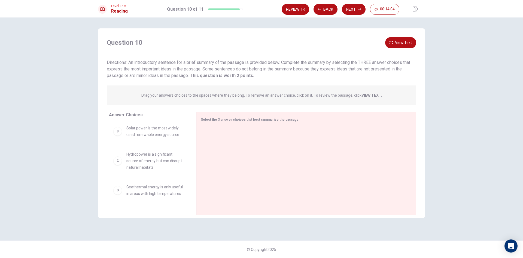
scroll to position [0, 0]
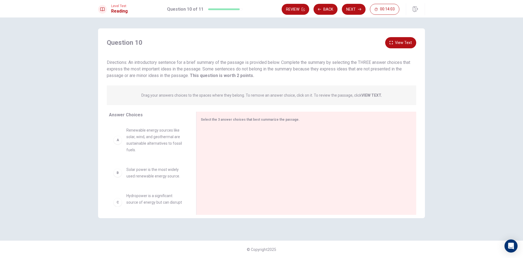
drag, startPoint x: 138, startPoint y: 65, endPoint x: 274, endPoint y: 70, distance: 135.5
click at [273, 70] on div "Directions: An introductory sentence for a brief summary of the passage is prov…" at bounding box center [262, 69] width 310 height 20
click at [231, 73] on strong "This question is worth 2 points." at bounding box center [221, 75] width 65 height 5
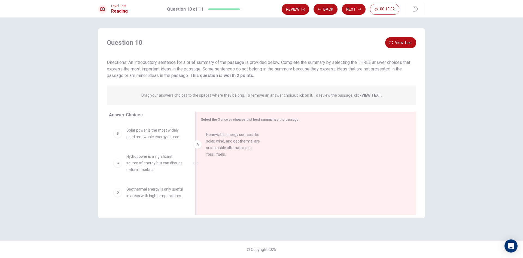
drag, startPoint x: 117, startPoint y: 144, endPoint x: 224, endPoint y: 144, distance: 106.6
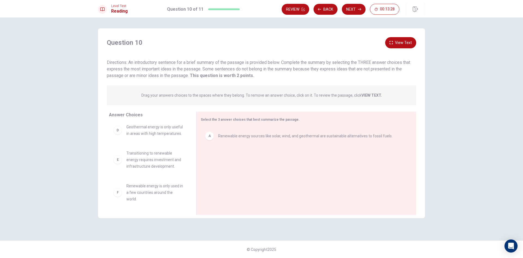
scroll to position [69, 0]
drag, startPoint x: 133, startPoint y: 194, endPoint x: 247, endPoint y: 187, distance: 114.1
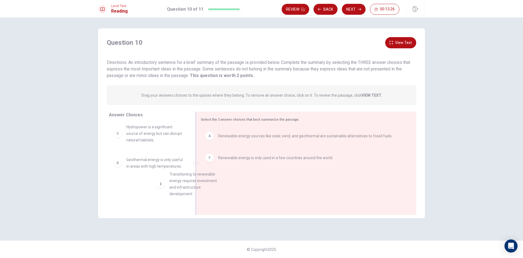
drag, startPoint x: 178, startPoint y: 167, endPoint x: 259, endPoint y: 179, distance: 81.3
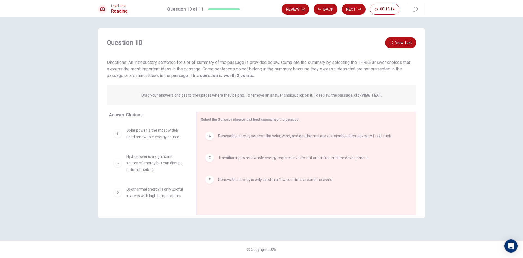
scroll to position [0, 0]
click at [393, 46] on button "View Text" at bounding box center [400, 42] width 31 height 11
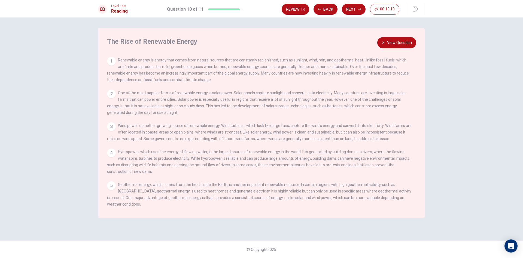
click at [393, 46] on button "View Question" at bounding box center [396, 42] width 39 height 11
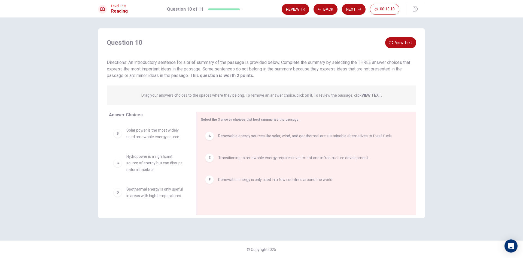
click at [393, 46] on button "View Text" at bounding box center [400, 42] width 31 height 11
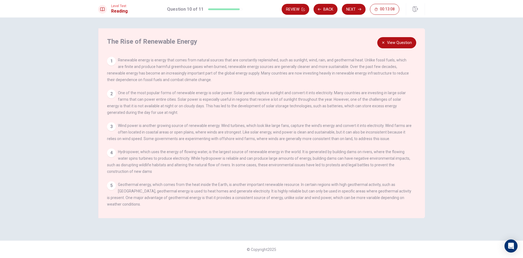
click at [399, 46] on button "View Question" at bounding box center [396, 42] width 39 height 11
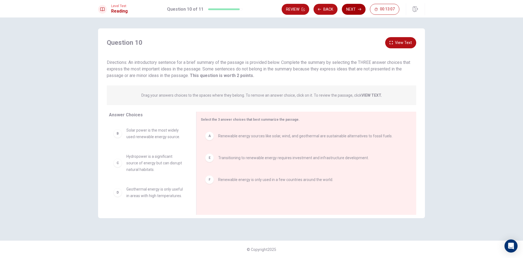
click at [359, 11] on icon "button" at bounding box center [359, 9] width 3 height 3
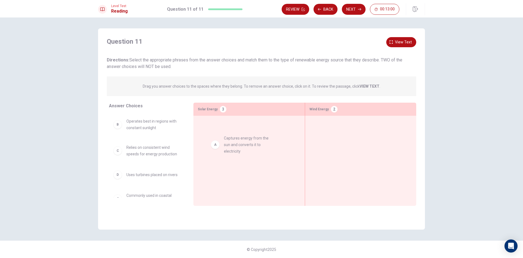
drag, startPoint x: 151, startPoint y: 129, endPoint x: 252, endPoint y: 146, distance: 102.2
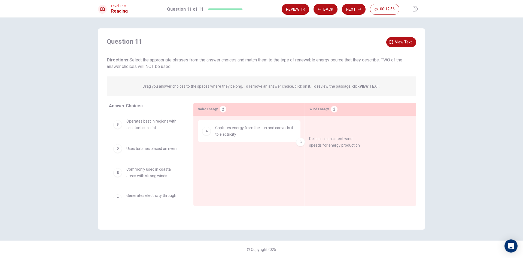
drag, startPoint x: 160, startPoint y: 158, endPoint x: 371, endPoint y: 142, distance: 211.5
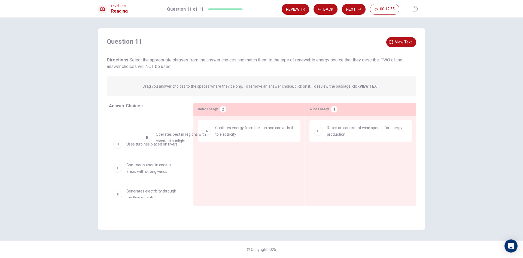
drag, startPoint x: 136, startPoint y: 122, endPoint x: 248, endPoint y: 174, distance: 123.0
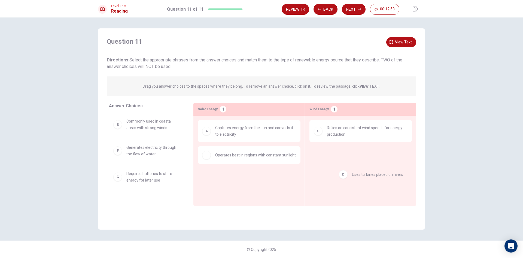
drag, startPoint x: 165, startPoint y: 114, endPoint x: 383, endPoint y: 163, distance: 222.9
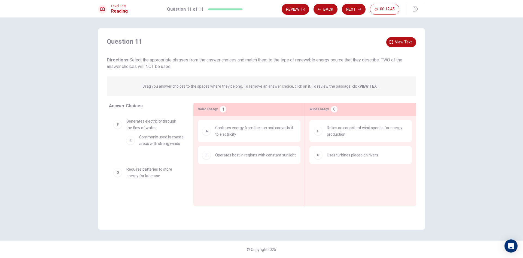
drag, startPoint x: 293, startPoint y: 178, endPoint x: 173, endPoint y: 143, distance: 124.6
drag, startPoint x: 147, startPoint y: 182, endPoint x: 250, endPoint y: 180, distance: 102.5
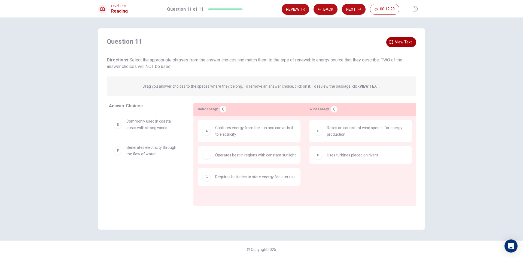
click at [396, 44] on span "View text" at bounding box center [403, 42] width 17 height 7
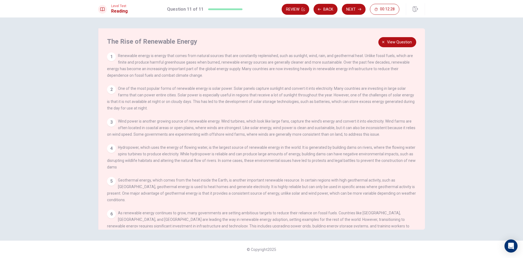
drag, startPoint x: 138, startPoint y: 60, endPoint x: 143, endPoint y: 59, distance: 4.6
click at [155, 59] on div "1 Renewable energy is energy that comes from natural sources that are constantl…" at bounding box center [262, 65] width 310 height 26
drag, startPoint x: 138, startPoint y: 59, endPoint x: 286, endPoint y: 64, distance: 147.8
click at [197, 60] on div "1 Renewable energy is energy that comes from natural sources that are constantl…" at bounding box center [262, 65] width 310 height 26
click at [404, 43] on span "View question" at bounding box center [399, 42] width 25 height 7
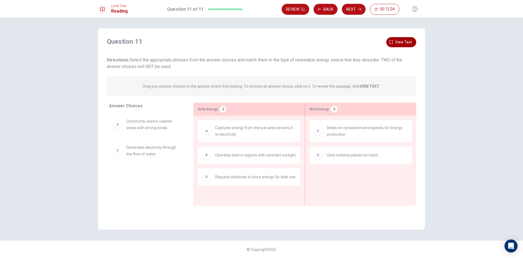
click at [404, 43] on span "View text" at bounding box center [403, 42] width 17 height 7
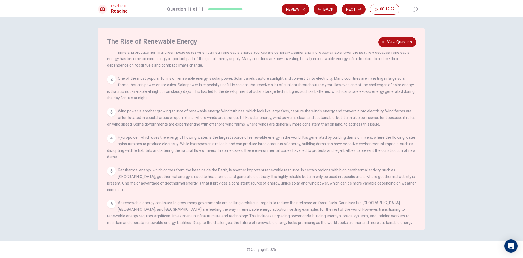
scroll to position [14, 0]
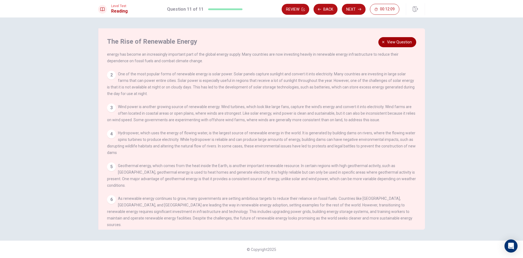
click at [405, 41] on span "View question" at bounding box center [399, 42] width 25 height 7
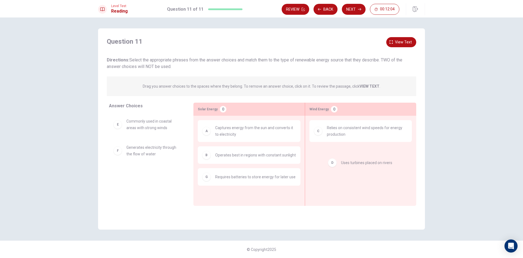
drag, startPoint x: 353, startPoint y: 163, endPoint x: 367, endPoint y: 169, distance: 15.4
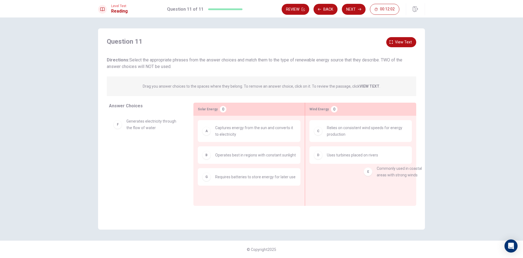
drag, startPoint x: 138, startPoint y: 127, endPoint x: 386, endPoint y: 178, distance: 253.0
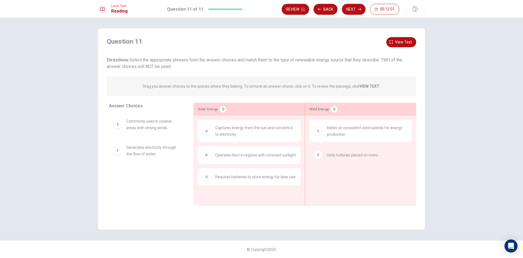
drag, startPoint x: 359, startPoint y: 162, endPoint x: 170, endPoint y: 166, distance: 189.7
click at [408, 42] on span "View text" at bounding box center [403, 42] width 17 height 7
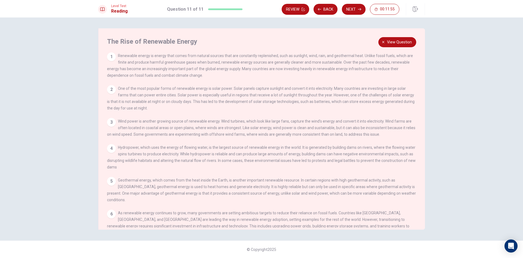
drag, startPoint x: 257, startPoint y: 138, endPoint x: 343, endPoint y: 143, distance: 86.3
click at [343, 143] on div "1 Renewable energy is energy that comes from natural sources that are constantl…" at bounding box center [265, 139] width 317 height 175
click at [394, 47] on div "The Rise of Renewable Energy 1 Renewable energy is energy that comes from natur…" at bounding box center [261, 128] width 327 height 201
click at [394, 45] on span "View question" at bounding box center [399, 42] width 25 height 7
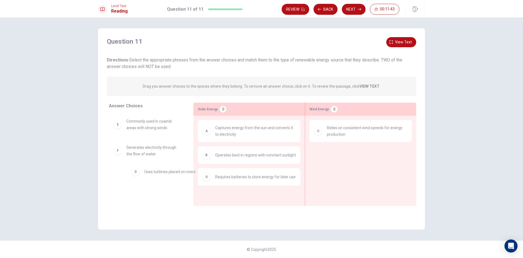
drag, startPoint x: 347, startPoint y: 163, endPoint x: 162, endPoint y: 179, distance: 185.4
drag, startPoint x: 205, startPoint y: 149, endPoint x: 369, endPoint y: 168, distance: 165.3
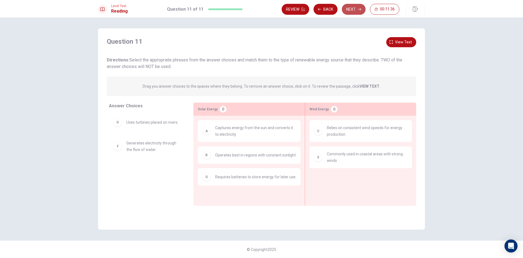
click at [359, 13] on button "Next" at bounding box center [354, 9] width 24 height 11
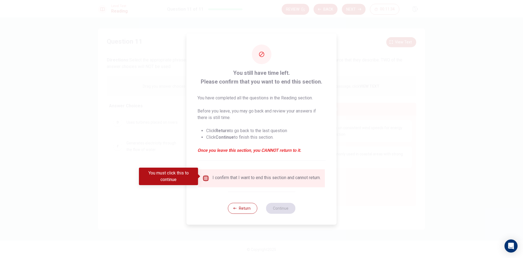
click at [205, 177] on input "You must click this to continue" at bounding box center [206, 178] width 7 height 7
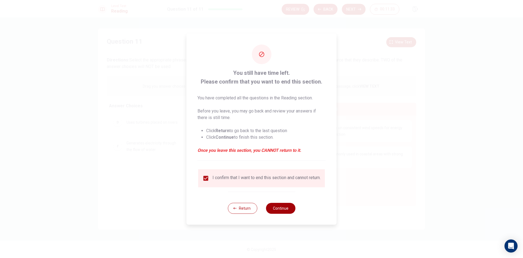
click at [280, 212] on button "Continue" at bounding box center [280, 207] width 29 height 11
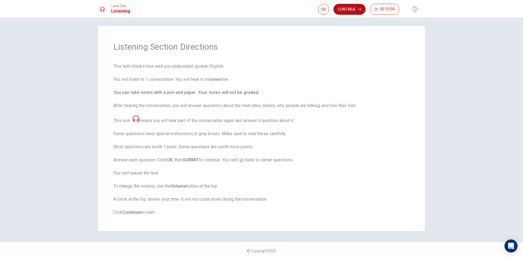
scroll to position [4, 0]
click at [353, 14] on button "Continue" at bounding box center [350, 9] width 32 height 11
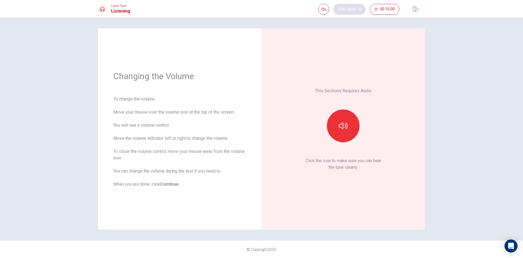
scroll to position [0, 0]
click at [347, 131] on button "button" at bounding box center [343, 125] width 33 height 33
drag, startPoint x: 346, startPoint y: 123, endPoint x: 346, endPoint y: 131, distance: 8.2
click at [346, 123] on icon "button" at bounding box center [343, 125] width 9 height 9
click at [355, 10] on button "Continue" at bounding box center [350, 9] width 32 height 11
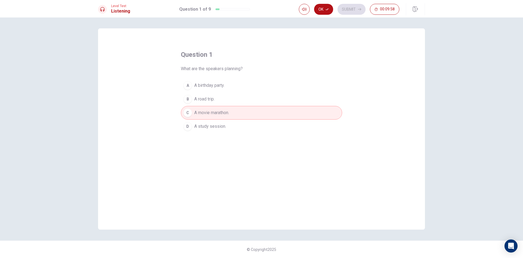
click at [232, 102] on button "B A road trip." at bounding box center [261, 99] width 161 height 14
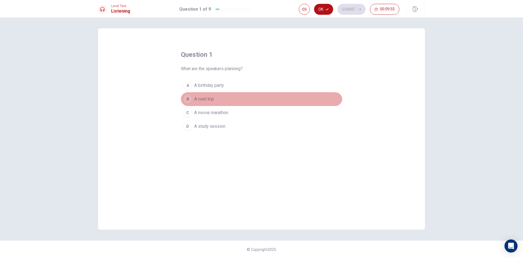
click at [256, 99] on button "B A road trip." at bounding box center [261, 99] width 161 height 14
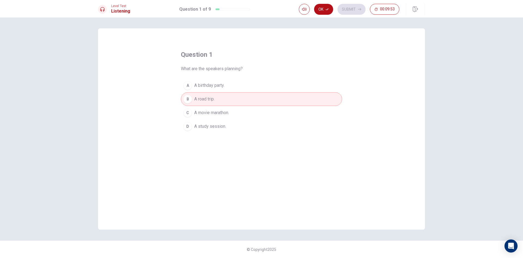
click at [256, 84] on button "A A birthday party." at bounding box center [261, 85] width 161 height 14
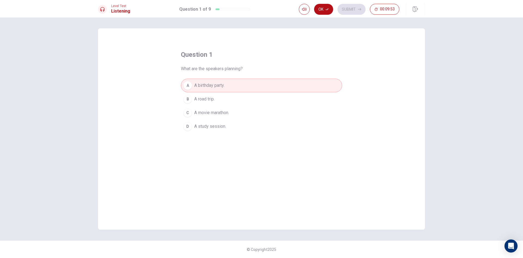
drag, startPoint x: 253, startPoint y: 105, endPoint x: 254, endPoint y: 102, distance: 3.4
click at [252, 104] on button "B A road trip." at bounding box center [261, 99] width 161 height 14
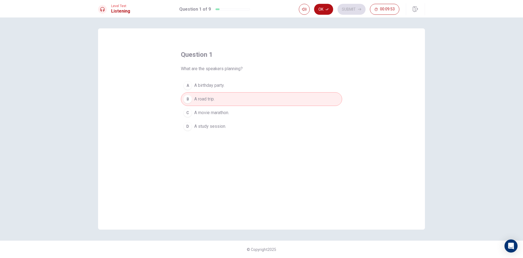
click at [255, 101] on button "B A road trip." at bounding box center [261, 99] width 161 height 14
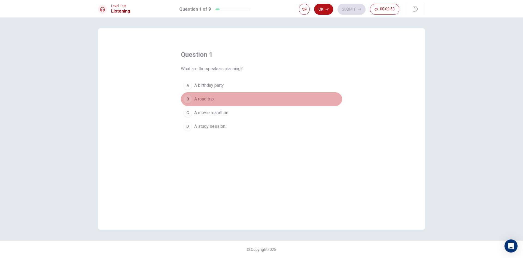
click at [255, 101] on button "B A road trip." at bounding box center [261, 99] width 161 height 14
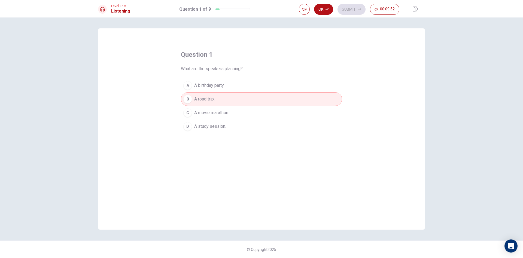
click at [255, 102] on button "B A road trip." at bounding box center [261, 99] width 161 height 14
click at [326, 6] on button "Ok" at bounding box center [323, 9] width 19 height 11
click at [350, 9] on button "Submit" at bounding box center [352, 9] width 28 height 11
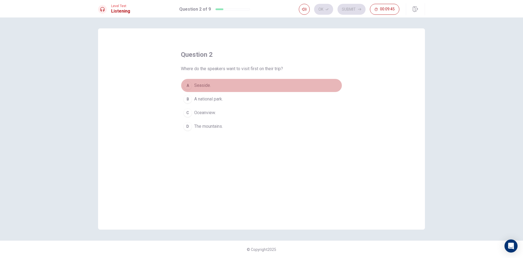
click at [233, 86] on button "A Seaside." at bounding box center [261, 85] width 161 height 14
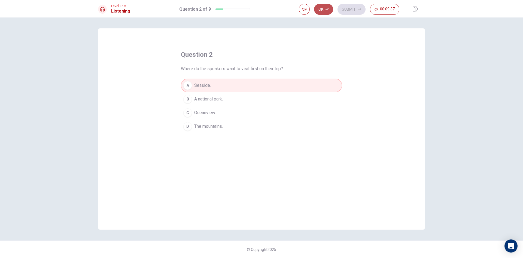
click at [326, 12] on button "Ok" at bounding box center [323, 9] width 19 height 11
click at [347, 7] on button "Submit" at bounding box center [352, 9] width 28 height 11
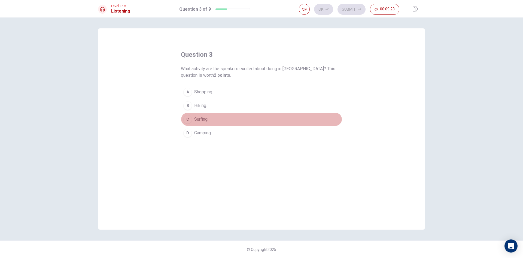
click at [205, 120] on span "Surfing." at bounding box center [201, 119] width 14 height 7
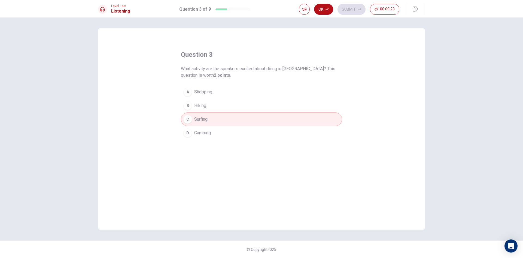
click at [203, 131] on span "Camping." at bounding box center [202, 132] width 17 height 7
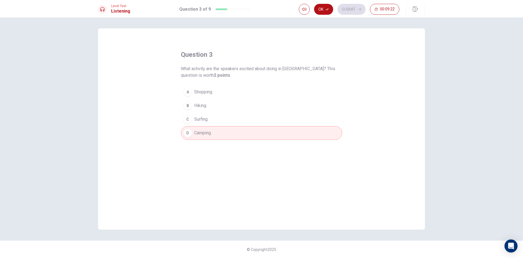
click at [207, 119] on span "Surfing." at bounding box center [201, 119] width 14 height 7
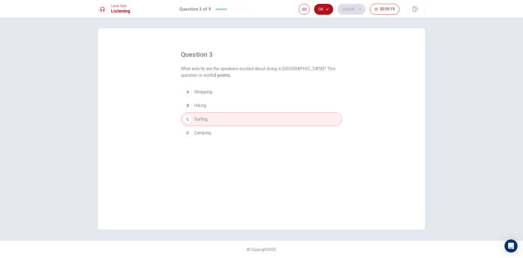
click at [213, 109] on button "B Hiking." at bounding box center [261, 106] width 161 height 14
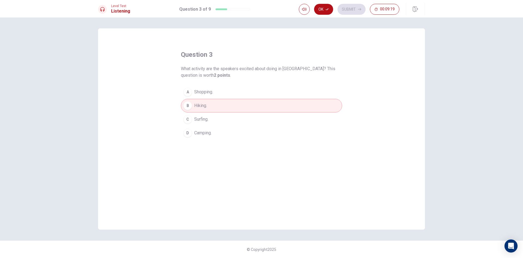
click at [211, 125] on button "C Surfing." at bounding box center [261, 119] width 161 height 14
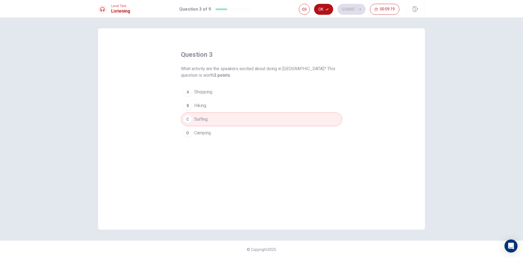
click at [211, 132] on span "Camping." at bounding box center [202, 132] width 17 height 7
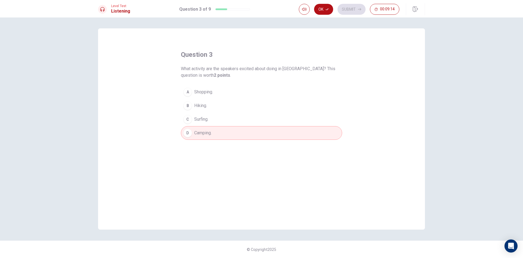
click at [328, 12] on button "Ok" at bounding box center [323, 9] width 19 height 11
click at [346, 8] on button "Submit" at bounding box center [352, 9] width 28 height 11
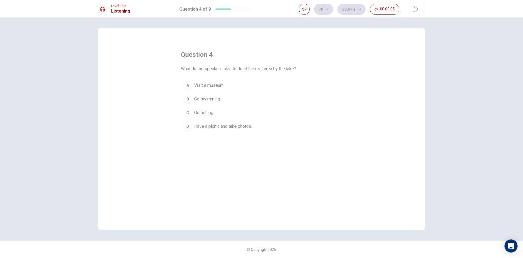
click at [223, 125] on span "Have a picnic and take photos." at bounding box center [223, 126] width 58 height 7
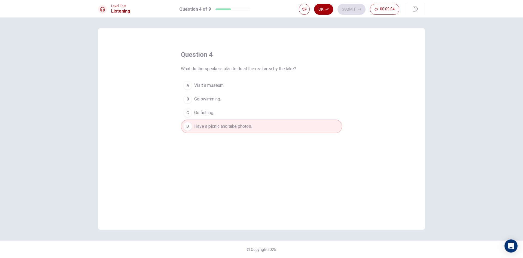
click at [326, 7] on button "Ok" at bounding box center [323, 9] width 19 height 11
click at [346, 9] on button "Submit" at bounding box center [352, 9] width 28 height 11
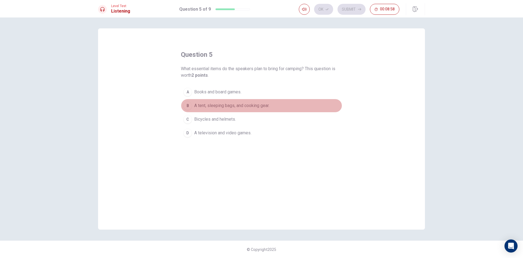
click at [223, 105] on span "A tent, sleeping bags, and cooking gear." at bounding box center [231, 105] width 75 height 7
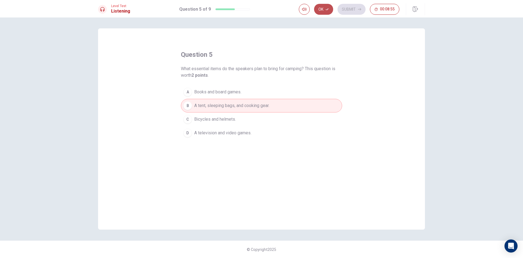
click at [327, 12] on button "Ok" at bounding box center [323, 9] width 19 height 11
click at [348, 10] on button "Submit" at bounding box center [352, 9] width 28 height 11
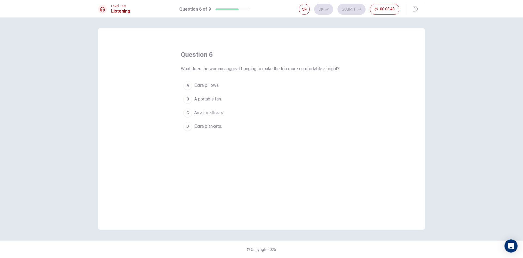
click at [211, 129] on span "Extra blankets." at bounding box center [208, 126] width 28 height 7
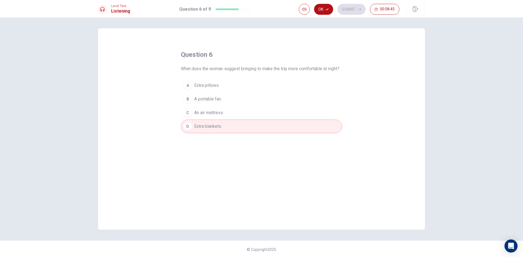
click at [329, 11] on button "Ok" at bounding box center [323, 9] width 19 height 11
click at [344, 8] on button "Submit" at bounding box center [352, 9] width 28 height 11
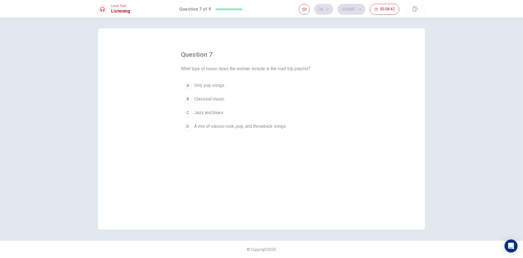
drag, startPoint x: 223, startPoint y: 130, endPoint x: 237, endPoint y: 126, distance: 14.5
click at [223, 129] on button "D A mix of classic rock, pop, and throwback songs." at bounding box center [261, 126] width 161 height 14
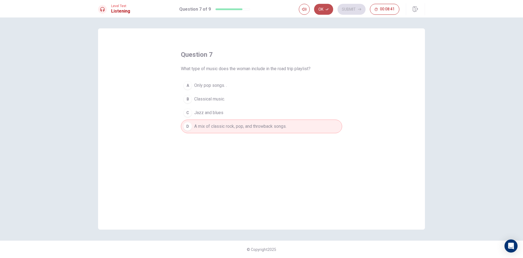
click at [323, 10] on button "Ok" at bounding box center [323, 9] width 19 height 11
drag, startPoint x: 342, startPoint y: 9, endPoint x: 342, endPoint y: 15, distance: 5.7
click at [343, 8] on button "Submit" at bounding box center [352, 9] width 28 height 11
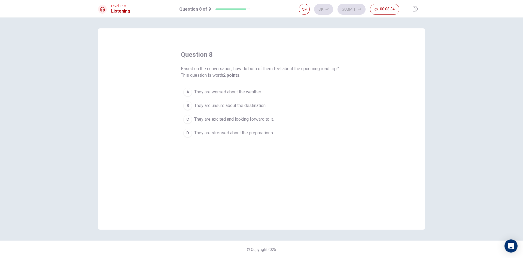
click at [223, 117] on span "They are excited and looking forward to it." at bounding box center [234, 119] width 80 height 7
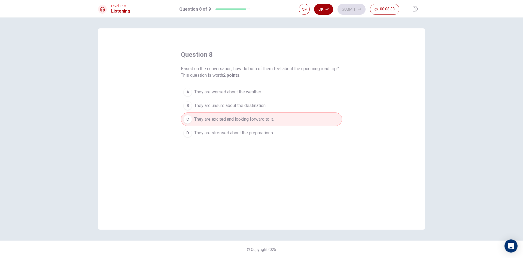
click at [322, 9] on button "Ok" at bounding box center [323, 9] width 19 height 11
click at [346, 7] on button "Submit" at bounding box center [352, 9] width 28 height 11
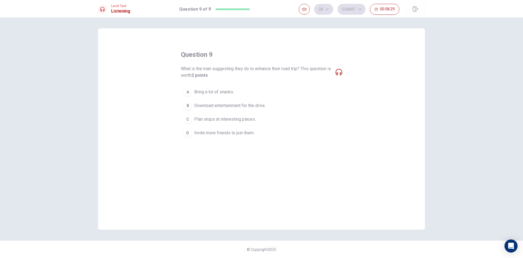
click at [216, 91] on span "Bring a lot of snacks." at bounding box center [214, 92] width 40 height 7
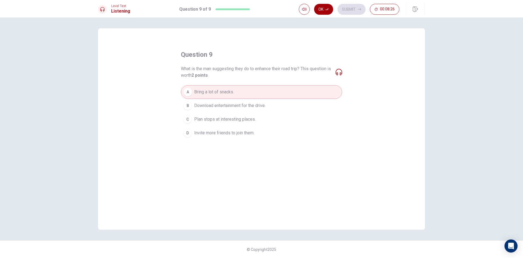
click at [328, 9] on icon "button" at bounding box center [327, 9] width 3 height 2
click at [346, 11] on button "Submit" at bounding box center [352, 9] width 28 height 11
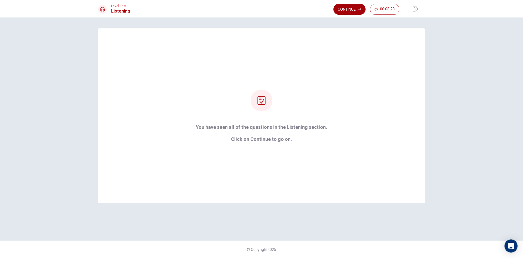
click at [349, 8] on button "Continue" at bounding box center [350, 9] width 32 height 11
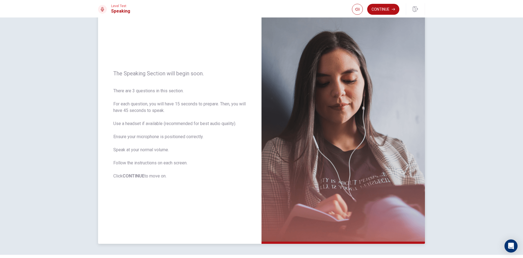
scroll to position [10, 0]
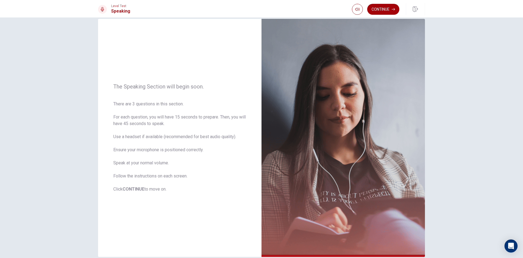
click at [383, 8] on button "Continue" at bounding box center [383, 9] width 32 height 11
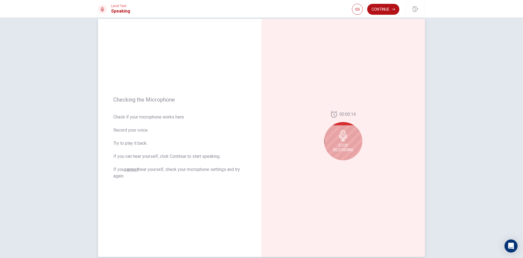
click at [348, 139] on div "Stop Recording" at bounding box center [343, 141] width 38 height 38
click at [345, 143] on div at bounding box center [343, 137] width 38 height 38
click at [336, 164] on icon "Record Again" at bounding box center [337, 164] width 3 height 3
click at [348, 149] on span "Stop Recording" at bounding box center [343, 147] width 20 height 9
click at [336, 165] on icon "Record Again" at bounding box center [337, 164] width 3 height 3
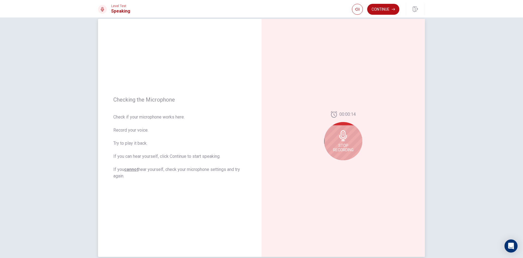
click at [348, 151] on div "Stop Recording" at bounding box center [343, 141] width 38 height 38
click at [350, 164] on button "Play Audio" at bounding box center [350, 165] width 8 height 8
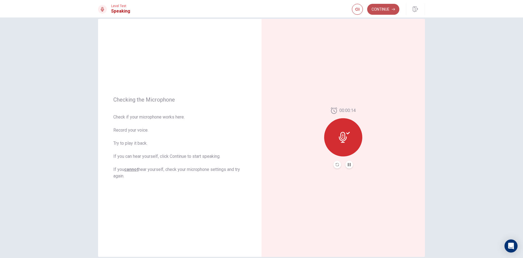
click at [381, 10] on button "Continue" at bounding box center [383, 9] width 32 height 11
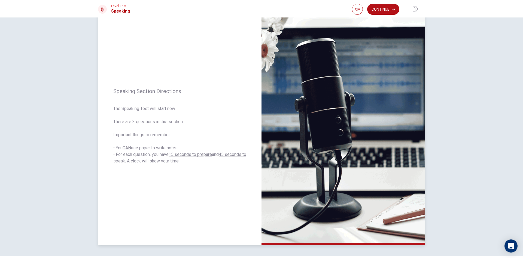
scroll to position [0, 0]
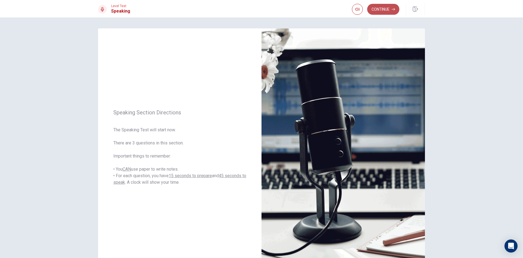
click at [382, 8] on button "Continue" at bounding box center [383, 9] width 32 height 11
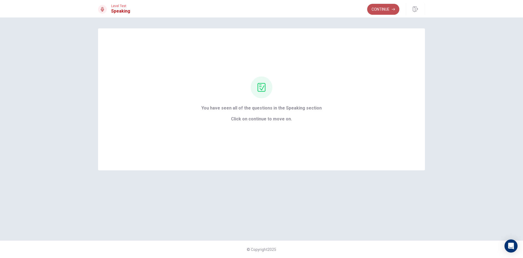
click at [381, 10] on button "Continue" at bounding box center [383, 9] width 32 height 11
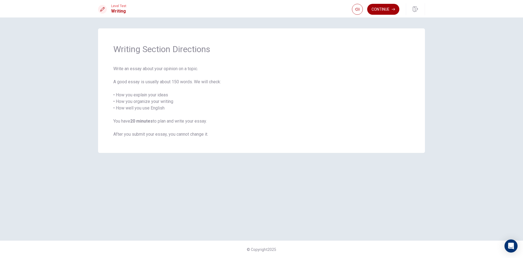
click at [385, 7] on button "Continue" at bounding box center [383, 9] width 32 height 11
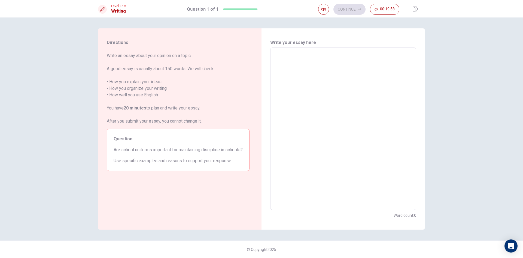
click at [323, 100] on textarea at bounding box center [343, 128] width 138 height 153
type textarea "a"
type textarea "x"
type textarea "ar"
type textarea "x"
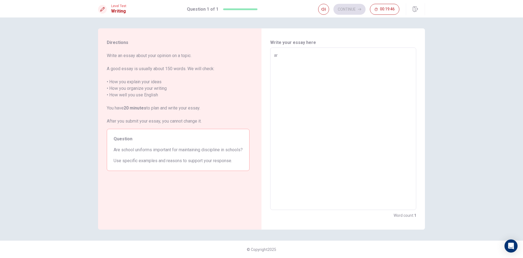
type textarea "are"
type textarea "x"
type textarea "ar"
type textarea "x"
type textarea "a"
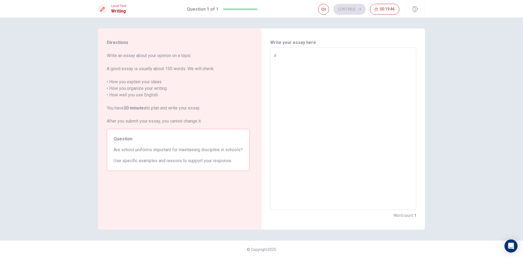
type textarea "x"
type textarea "s"
type textarea "x"
type textarea "sh"
type textarea "x"
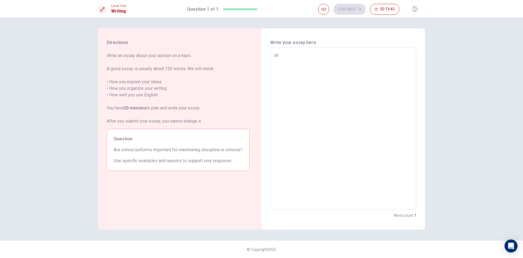
type textarea "shc"
type textarea "x"
type textarea "sh"
type textarea "x"
type textarea "shc"
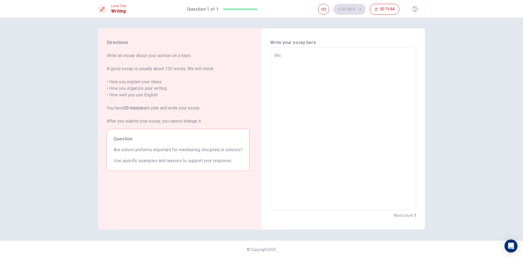
type textarea "x"
type textarea "shch"
type textarea "x"
type textarea "shc"
type textarea "x"
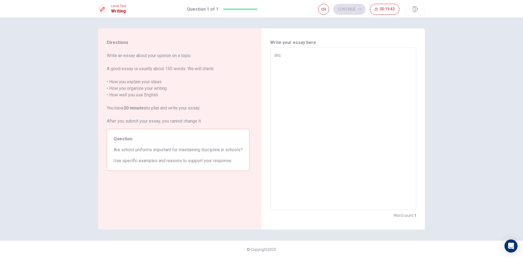
type textarea "sh"
type textarea "x"
type textarea "sho"
type textarea "x"
type textarea "shol"
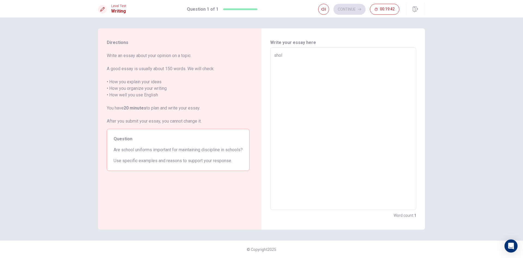
type textarea "x"
type textarea "sho"
type textarea "x"
type textarea "shoo"
type textarea "x"
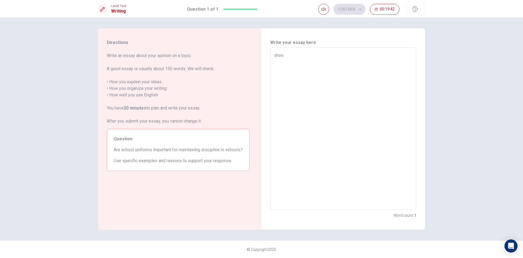
type textarea "shool"
type textarea "x"
type textarea "shool"
type textarea "x"
type textarea "shool u"
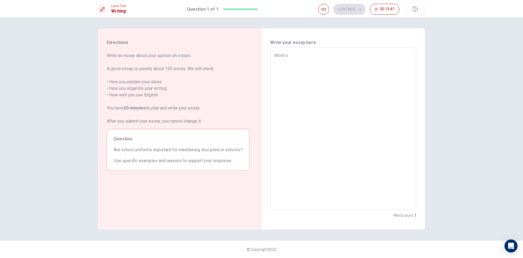
type textarea "x"
type textarea "shool un"
type textarea "x"
type textarea "shool uni"
type textarea "x"
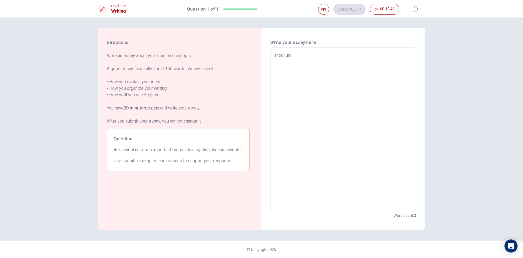
type textarea "shool unif"
type textarea "x"
type textarea "shool unifo"
type textarea "x"
type textarea "shool [DEMOGRAPHIC_DATA]"
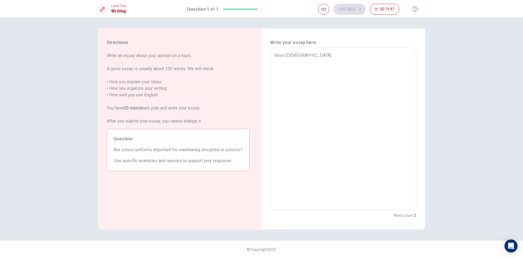
type textarea "x"
type textarea "shool uniform,"
type textarea "x"
type textarea "shool uniform,s"
type textarea "x"
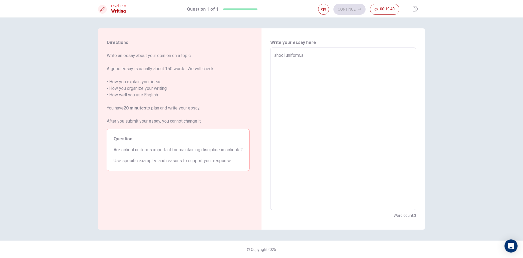
type textarea "shool uniform,"
type textarea "x"
type textarea "shool uniform"
type textarea "x"
type textarea "shool [DEMOGRAPHIC_DATA]"
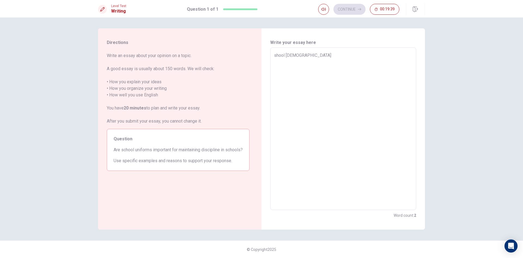
type textarea "x"
type textarea "shool uniform"
type textarea "x"
type textarea "shool uniforms"
type textarea "x"
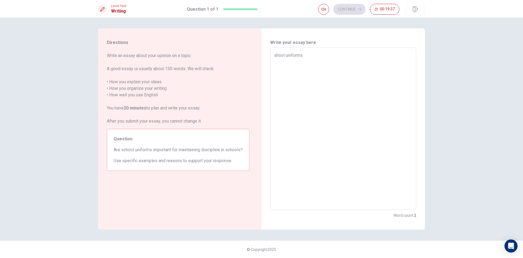
type textarea "shool uniforms"
type textarea "x"
type textarea "shool uniforms a"
type textarea "x"
type textarea "shool uniforms ar"
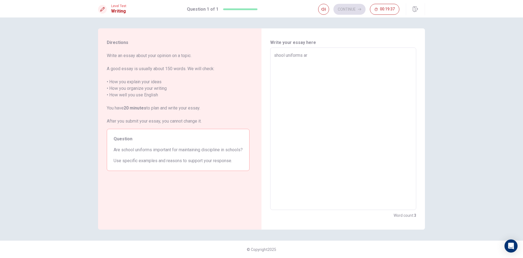
type textarea "x"
type textarea "shool uniforms are"
type textarea "x"
type textarea "shool uniforms are"
type textarea "x"
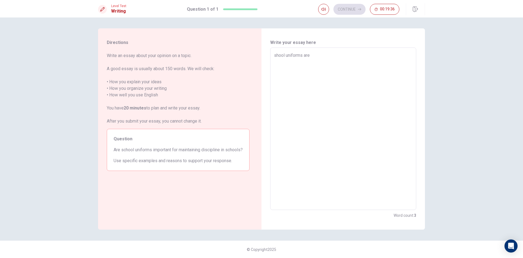
type textarea "shool uniforms are p"
type textarea "x"
type textarea "shool uniforms are pe"
type textarea "x"
type textarea "shool uniforms are pea"
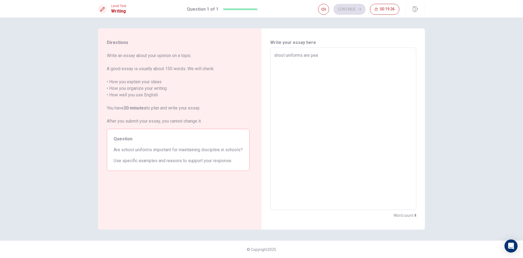
type textarea "x"
type textarea "shool uniforms are pear"
type textarea "x"
type textarea "shool uniforms are pea"
type textarea "x"
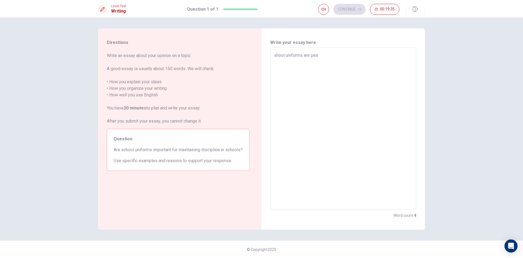
type textarea "shool uniforms are pe"
type textarea "x"
type textarea "shool uniforms are p"
type textarea "x"
type textarea "shool uniforms are pa"
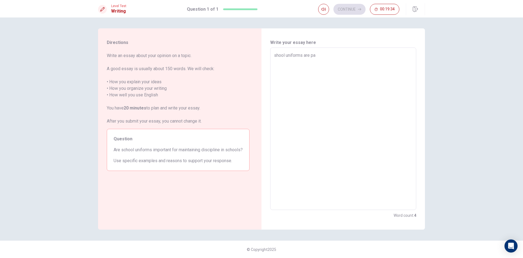
type textarea "x"
type textarea "shool uniforms are pat"
type textarea "x"
type textarea "shool uniforms are patr"
type textarea "x"
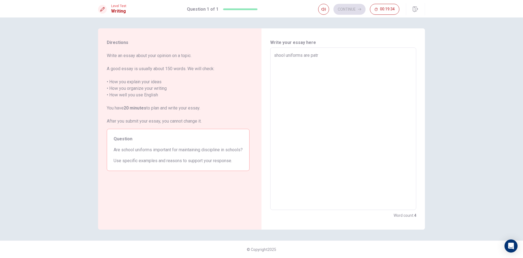
type textarea "shool uniforms are pat"
type textarea "x"
type textarea "shool uniforms are pa"
type textarea "x"
type textarea "shool uniforms are par"
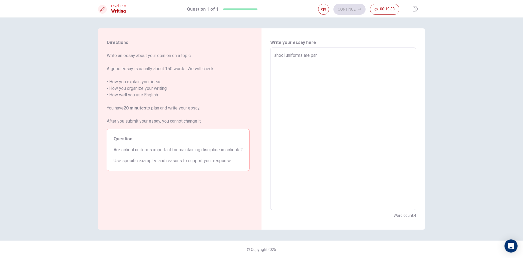
type textarea "x"
type textarea "shool uniforms are part"
type textarea "x"
type textarea "shool uniforms are part"
type textarea "x"
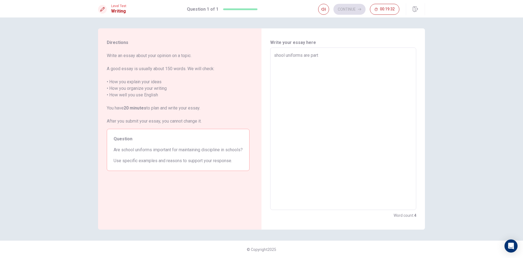
type textarea "shool uniforms are part o"
type textarea "x"
type textarea "shool uniforms are part of"
type textarea "x"
type textarea "shool uniforms are part of"
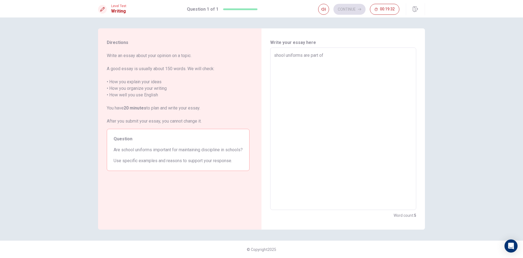
type textarea "x"
type textarea "shool uniforms are part of t"
type textarea "x"
type textarea "shool uniforms are part of th"
type textarea "x"
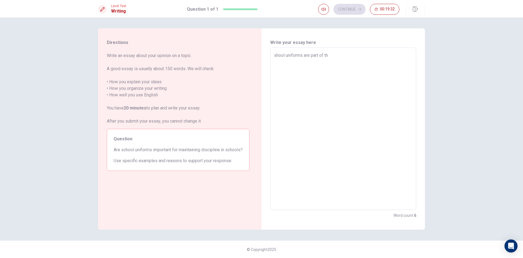
type textarea "shool uniforms are part of the"
type textarea "x"
type textarea "shool uniforms are part of the"
type textarea "x"
type textarea "shool uniforms are part of the s"
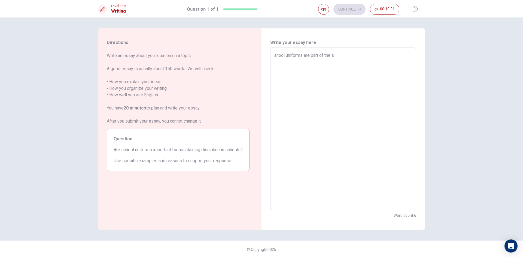
type textarea "x"
type textarea "shool uniforms are part of the sc"
type textarea "x"
type textarea "shool uniforms are part of the scj"
type textarea "x"
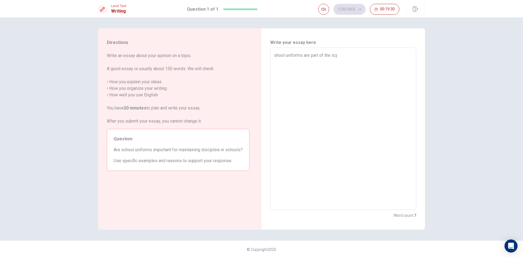
type textarea "shool uniforms are part of the sc"
type textarea "x"
type textarea "shool uniforms are part of the sch"
type textarea "x"
type textarea "shool uniforms are part of the scho"
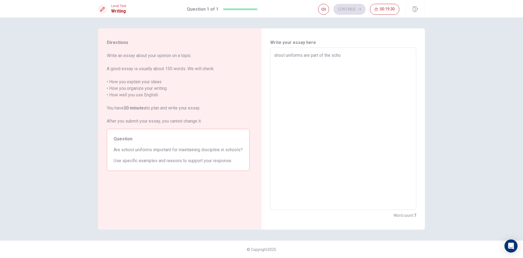
type textarea "x"
type textarea "shool uniforms are part of the schoo"
type textarea "x"
type textarea "shool uniforms are part of the school"
type textarea "x"
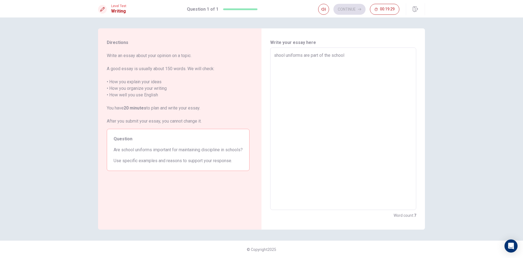
type textarea "shool uniforms are part of the school."
type textarea "x"
type textarea "shool uniforms are part of the school"
type textarea "x"
type textarea "shool uniforms are part of the school,"
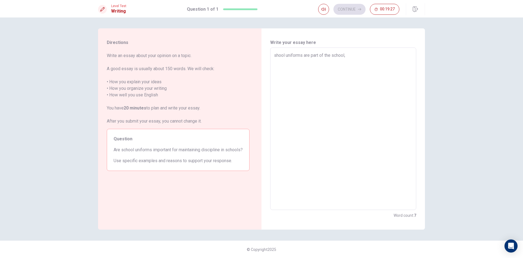
type textarea "x"
type textarea "shool uniforms are part of the school,"
type textarea "x"
type textarea "shool uniforms are part of the school, f"
type textarea "x"
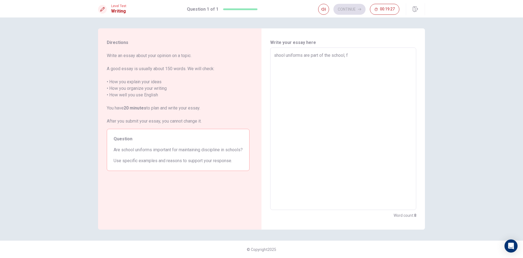
type textarea "shool uniforms are part of the school,"
type textarea "x"
type textarea "shool uniforms are part of the school,"
type textarea "x"
type textarea "shool uniforms are part of the school,"
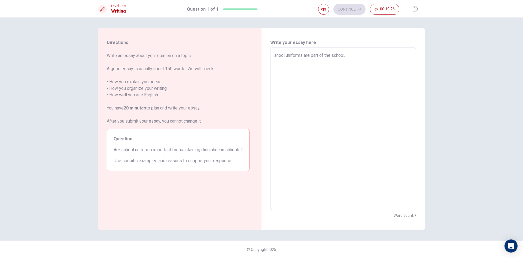
type textarea "x"
type textarea "shool uniforms are part of the school,"
type textarea "x"
type textarea "shool uniforms are part of the school"
type textarea "x"
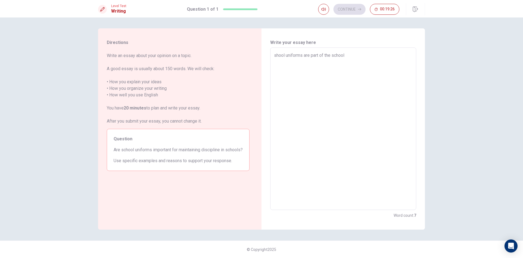
type textarea "shool uniforms are part of the school"
type textarea "x"
type textarea "shool uniforms are part of the school f"
type textarea "x"
type textarea "shool uniforms are part of the school fo"
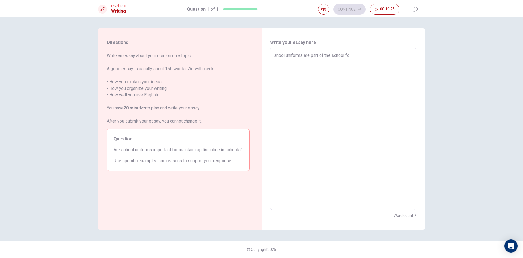
type textarea "x"
type textarea "shool uniforms are part of the school for"
type textarea "x"
type textarea "shool uniforms are part of the school for"
type textarea "x"
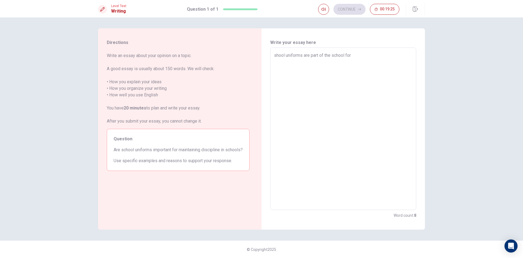
type textarea "shool uniforms are part of the school for a"
type textarea "x"
type textarea "shool uniforms are part of the school for a"
type textarea "x"
type textarea "shool uniforms are part of the school for a l"
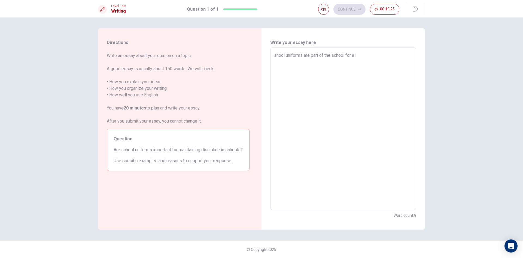
type textarea "x"
type textarea "shool uniforms are part of the school for a lo"
type textarea "x"
type textarea "shool uniforms are part of the school for a lon"
type textarea "x"
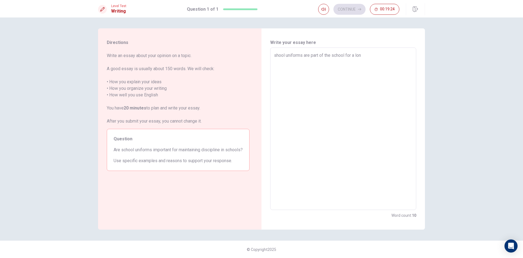
type textarea "shool uniforms are part of the school for a long"
type textarea "x"
type textarea "shool uniforms are part of the school for a long"
type textarea "x"
type textarea "shool uniforms are part of the school for a long r"
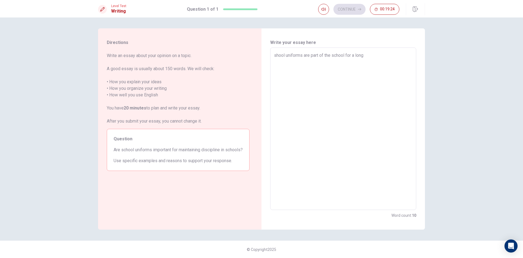
type textarea "x"
type textarea "shool uniforms are part of the school for a long ri"
type textarea "x"
type textarea "shool uniforms are part of the school for a long rim"
type textarea "x"
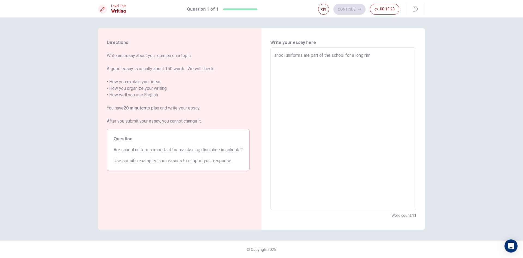
type textarea "shool uniforms are part of the school for a long ri"
type textarea "x"
type textarea "shool uniforms are part of the school for a long r"
type textarea "x"
type textarea "shool uniforms are part of the school for a long"
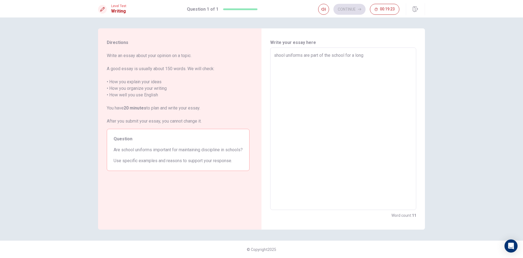
type textarea "x"
type textarea "shool uniforms are part of the school for a long t"
type textarea "x"
type textarea "shool uniforms are part of the school for a long ti"
type textarea "x"
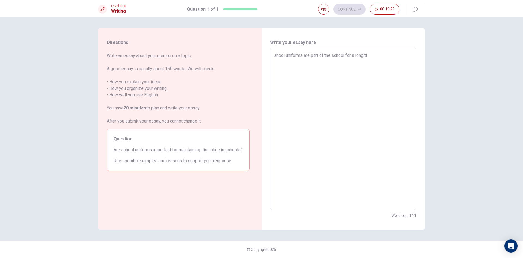
type textarea "shool uniforms are part of the school for a [PERSON_NAME]"
type textarea "x"
type textarea "shool uniforms are part of the school for a long time"
type textarea "x"
type textarea "shool uniforms are part of the school for a long time"
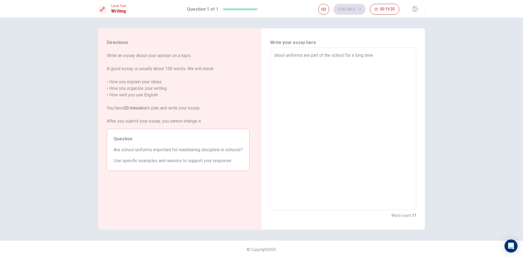
type textarea "x"
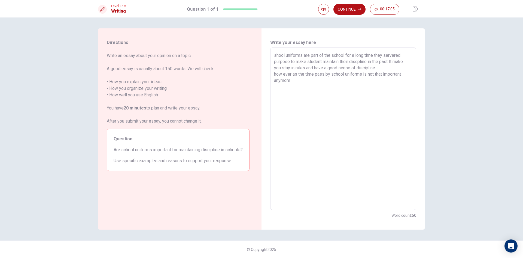
click at [374, 74] on textarea "shool uniforms are part of the school for a long time they servered purpose to …" at bounding box center [343, 128] width 138 height 153
click at [379, 73] on textarea "shool uniforms are part of the school for a long time they servered purpose to …" at bounding box center [343, 128] width 138 height 153
click at [375, 73] on textarea "shool uniforms are part of the school for a long time they servered purpose to …" at bounding box center [343, 128] width 138 height 153
click at [356, 90] on textarea "shool uniforms are part of the school for a long time they servered purpose to …" at bounding box center [343, 128] width 138 height 153
click at [385, 80] on textarea "shool uniforms are part of the school for a long time they servered purpose to …" at bounding box center [343, 128] width 138 height 153
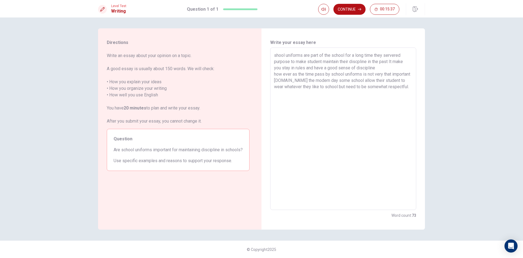
click at [313, 79] on textarea "shool uniforms are part of the school for a long time they servered purpose to …" at bounding box center [343, 128] width 138 height 153
click at [342, 99] on textarea "shool uniforms are part of the school for a long time they servered purpose to …" at bounding box center [343, 128] width 138 height 153
click at [311, 84] on textarea "shool uniforms are part of the school for a long time they servered purpose to …" at bounding box center [343, 128] width 138 height 153
click at [331, 93] on textarea "shool uniforms are part of the school for a long time they servered purpose to …" at bounding box center [343, 128] width 138 height 153
click at [358, 80] on textarea "shool uniforms are part of the school for a long time they servered purpose to …" at bounding box center [343, 128] width 138 height 153
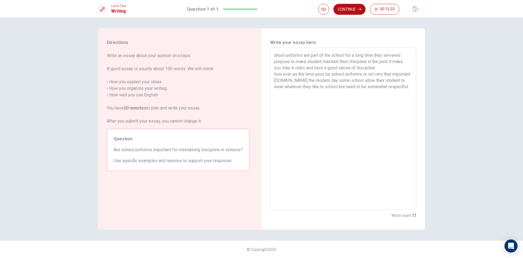
click at [346, 90] on textarea "shool uniforms are part of the school for a long time they servered purpose to …" at bounding box center [343, 128] width 138 height 153
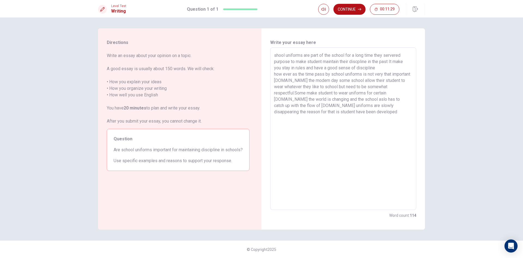
click at [332, 111] on textarea "shool uniforms are part of the school for a long time they servered purpose to …" at bounding box center [343, 128] width 138 height 153
drag, startPoint x: 396, startPoint y: 118, endPoint x: 381, endPoint y: 120, distance: 15.2
click at [381, 120] on textarea "shool uniforms are part of the school for a long time they servered purpose to …" at bounding box center [343, 128] width 138 height 153
drag, startPoint x: 389, startPoint y: 117, endPoint x: 377, endPoint y: 113, distance: 13.6
click at [377, 113] on textarea "shool uniforms are part of the school for a long time they servered purpose to …" at bounding box center [343, 128] width 138 height 153
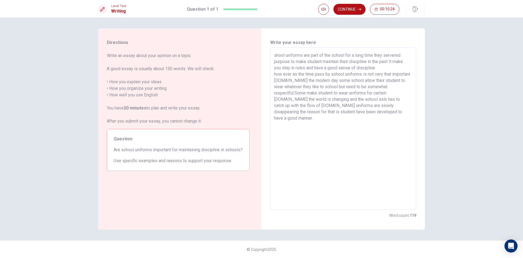
click at [313, 79] on textarea "shool uniforms are part of the school for a long time they servered purpose to …" at bounding box center [343, 128] width 138 height 153
click at [312, 79] on textarea "shool uniforms are part of the school for a long time they servered purpose to …" at bounding box center [343, 128] width 138 height 153
paste textarea "they don't have to use the school uniforms to maintain their descipline."
click at [387, 117] on textarea "shool uniforms are part of the school for a long time they servered purpose to …" at bounding box center [343, 128] width 138 height 153
click at [386, 120] on textarea "shool uniforms are part of the school for a long time they servered purpose to …" at bounding box center [343, 128] width 138 height 153
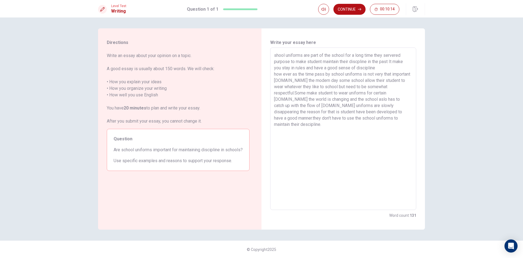
click at [388, 118] on textarea "shool uniforms are part of the school for a long time they servered purpose to …" at bounding box center [343, 128] width 138 height 153
drag, startPoint x: 385, startPoint y: 119, endPoint x: 377, endPoint y: 113, distance: 9.7
click at [377, 113] on textarea "shool uniforms are part of the school for a long time they servered purpose to …" at bounding box center [343, 128] width 138 height 153
click at [326, 90] on textarea "shool uniforms are part of the school for a long time they servered purpose to …" at bounding box center [343, 128] width 138 height 153
click at [323, 83] on textarea "shool uniforms are part of the school for a long time they servered purpose to …" at bounding box center [343, 128] width 138 height 153
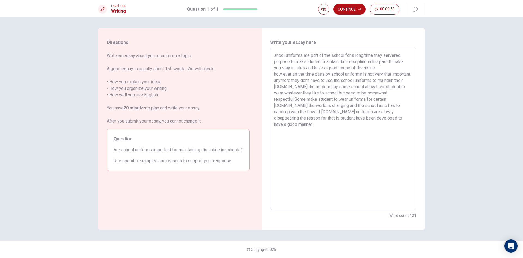
drag, startPoint x: 378, startPoint y: 119, endPoint x: 284, endPoint y: 111, distance: 94.1
click at [284, 111] on textarea "shool uniforms are part of the school for a long time they servered purpose to …" at bounding box center [343, 128] width 138 height 153
click at [342, 90] on textarea "shool uniforms are part of the school for a long time they servered purpose to …" at bounding box center [343, 128] width 138 height 153
drag, startPoint x: 357, startPoint y: 86, endPoint x: 364, endPoint y: 83, distance: 7.6
click at [356, 86] on textarea "shool uniforms are part of the school for a long time they servered purpose to …" at bounding box center [343, 128] width 138 height 153
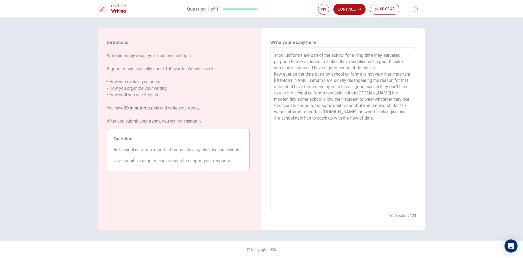
click at [370, 81] on textarea "shool uniforms are part of the school for a long time they servered purpose to …" at bounding box center [343, 128] width 138 height 153
click at [317, 83] on textarea "shool uniforms are part of the school for a long time they servered purpose to …" at bounding box center [343, 128] width 138 height 153
click at [321, 78] on textarea "shool uniforms are part of the school for a long time they servered purpose to …" at bounding box center [343, 128] width 138 height 153
click at [300, 83] on textarea "shool uniforms are part of the school for a long time they servered purpose to …" at bounding box center [343, 128] width 138 height 153
click at [332, 84] on textarea "shool uniforms are part of the school for a long time they servered purpose to …" at bounding box center [343, 128] width 138 height 153
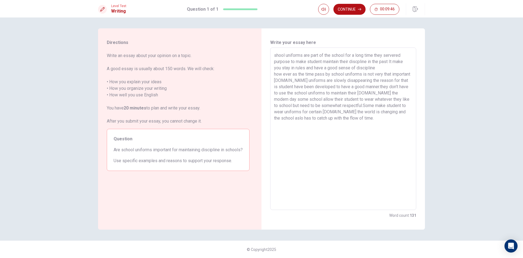
click at [364, 84] on textarea "shool uniforms are part of the school for a long time they servered purpose to …" at bounding box center [343, 128] width 138 height 153
click at [308, 86] on textarea "shool uniforms are part of the school for a long time they servered purpose to …" at bounding box center [343, 128] width 138 height 153
click at [286, 86] on textarea "shool uniforms are part of the school for a long time they servered purpose to …" at bounding box center [343, 128] width 138 height 153
click at [373, 85] on textarea "shool uniforms are part of the school for a long time they servered purpose to …" at bounding box center [343, 128] width 138 height 153
click at [402, 83] on textarea "shool uniforms are part of the school for a long time they servered purpose to …" at bounding box center [343, 128] width 138 height 153
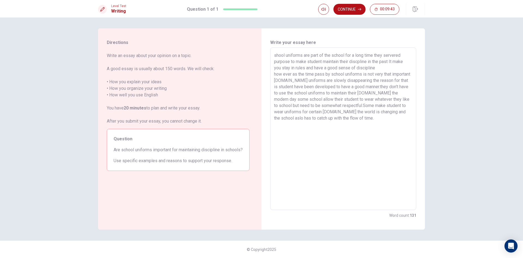
click at [391, 80] on textarea "shool uniforms are part of the school for a long time they servered purpose to …" at bounding box center [343, 128] width 138 height 153
click at [392, 81] on textarea "shool uniforms are part of the school for a long time they servered purpose to …" at bounding box center [343, 128] width 138 height 153
click at [308, 89] on textarea "shool uniforms are part of the school for a long time they servered purpose to …" at bounding box center [343, 128] width 138 height 153
click at [342, 91] on textarea "shool uniforms are part of the school for a long time they servered purpose to …" at bounding box center [343, 128] width 138 height 153
click at [329, 81] on textarea "shool uniforms are part of the school for a long time they servered purpose to …" at bounding box center [343, 128] width 138 height 153
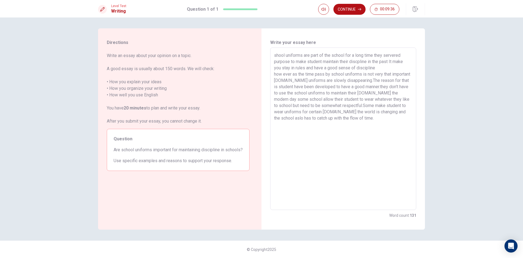
click at [322, 84] on textarea "shool uniforms are part of the school for a long time they servered purpose to …" at bounding box center [343, 128] width 138 height 153
drag, startPoint x: 319, startPoint y: 86, endPoint x: 350, endPoint y: 88, distance: 31.7
click at [350, 88] on textarea "shool uniforms are part of the school for a long time they servered purpose to …" at bounding box center [343, 128] width 138 height 153
click at [337, 89] on textarea "shool uniforms are part of the school for a long time they servered purpose to …" at bounding box center [343, 128] width 138 height 153
click at [373, 87] on textarea "shool uniforms are part of the school for a long time they servered purpose to …" at bounding box center [343, 128] width 138 height 153
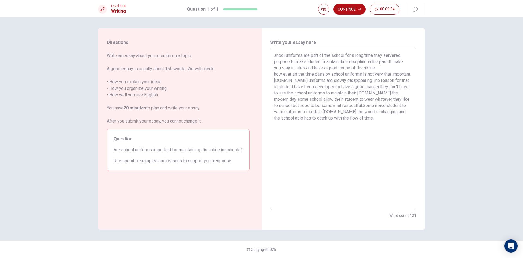
click at [356, 93] on textarea "shool uniforms are part of the school for a long time they servered purpose to …" at bounding box center [343, 128] width 138 height 153
drag, startPoint x: 314, startPoint y: 95, endPoint x: 352, endPoint y: 97, distance: 37.9
click at [350, 97] on textarea "shool uniforms are part of the school for a long time they servered purpose to …" at bounding box center [343, 128] width 138 height 153
click at [289, 92] on textarea "shool uniforms are part of the school for a long time they servered purpose to …" at bounding box center [343, 128] width 138 height 153
drag, startPoint x: 332, startPoint y: 93, endPoint x: 399, endPoint y: 98, distance: 66.7
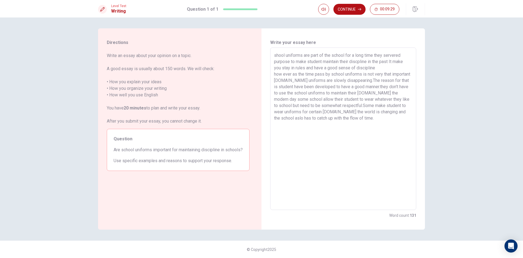
click at [395, 98] on textarea "shool uniforms are part of the school for a long time they servered purpose to …" at bounding box center [343, 128] width 138 height 153
click at [358, 93] on textarea "shool uniforms are part of the school for a long time they servered purpose to …" at bounding box center [343, 128] width 138 height 153
click at [378, 93] on textarea "shool uniforms are part of the school for a long time they servered purpose to …" at bounding box center [343, 128] width 138 height 153
drag, startPoint x: 319, startPoint y: 101, endPoint x: 346, endPoint y: 101, distance: 26.7
click at [334, 100] on textarea "shool uniforms are part of the school for a long time they servered purpose to …" at bounding box center [343, 128] width 138 height 153
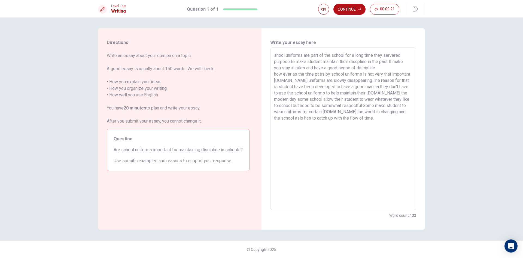
click at [333, 101] on textarea "shool uniforms are part of the school for a long time they servered purpose to …" at bounding box center [343, 128] width 138 height 153
click at [309, 101] on textarea "shool uniforms are part of the school for a long time they servered purpose to …" at bounding box center [343, 128] width 138 height 153
drag, startPoint x: 356, startPoint y: 100, endPoint x: 380, endPoint y: 102, distance: 23.2
click at [359, 100] on textarea "shool uniforms are part of the school for a long time they servered purpose to …" at bounding box center [343, 128] width 138 height 153
click at [382, 102] on textarea "shool uniforms are part of the school for a long time they servered purpose to …" at bounding box center [343, 128] width 138 height 153
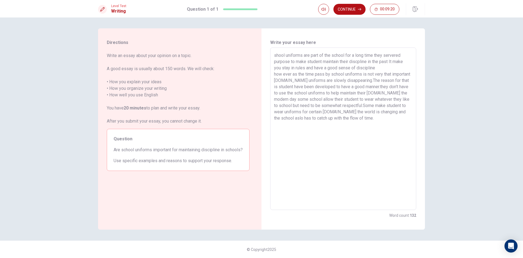
drag, startPoint x: 336, startPoint y: 102, endPoint x: 402, endPoint y: 110, distance: 66.1
click at [402, 110] on textarea "shool uniforms are part of the school for a long time they servered purpose to …" at bounding box center [343, 128] width 138 height 153
click at [355, 105] on textarea "shool uniforms are part of the school for a long time they servered purpose to …" at bounding box center [343, 128] width 138 height 153
drag, startPoint x: 317, startPoint y: 102, endPoint x: 377, endPoint y: 112, distance: 60.4
click at [375, 112] on textarea "shool uniforms are part of the school for a long time they servered purpose to …" at bounding box center [343, 128] width 138 height 153
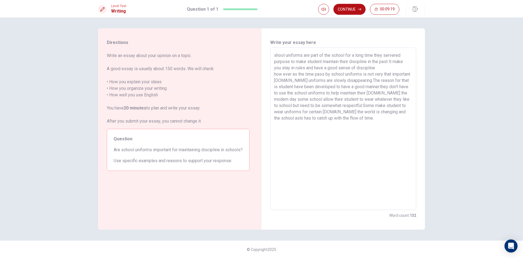
click at [356, 103] on textarea "shool uniforms are part of the school for a long time they servered purpose to …" at bounding box center [343, 128] width 138 height 153
click at [366, 99] on textarea "shool uniforms are part of the school for a long time they servered purpose to …" at bounding box center [343, 128] width 138 height 153
click at [354, 131] on textarea "shool uniforms are part of the school for a long time they servered purpose to …" at bounding box center [343, 128] width 138 height 153
drag, startPoint x: 337, startPoint y: 110, endPoint x: 356, endPoint y: 107, distance: 19.8
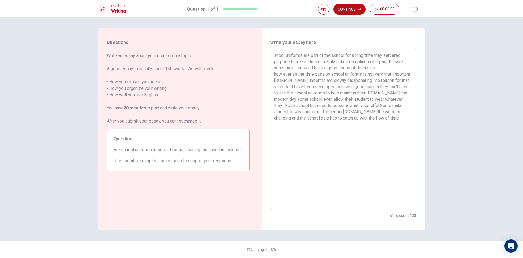
click at [354, 107] on textarea "shool uniforms are part of the school for a long time they servered purpose to …" at bounding box center [343, 128] width 138 height 153
click at [353, 104] on textarea "shool uniforms are part of the school for a long time they servered purpose to …" at bounding box center [343, 128] width 138 height 153
drag, startPoint x: 295, startPoint y: 110, endPoint x: 332, endPoint y: 110, distance: 37.3
click at [332, 110] on textarea "shool uniforms are part of the school for a long time they servered purpose to …" at bounding box center [343, 128] width 138 height 153
click at [307, 114] on textarea "shool uniforms are part of the school for a long time they servered purpose to …" at bounding box center [343, 128] width 138 height 153
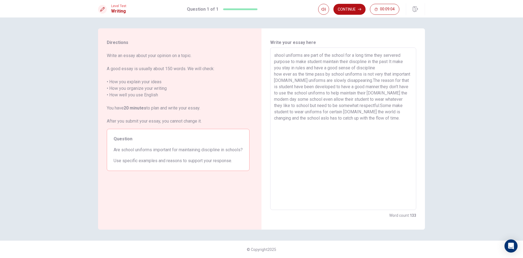
drag, startPoint x: 316, startPoint y: 111, endPoint x: 330, endPoint y: 112, distance: 14.0
click at [328, 111] on textarea "shool uniforms are part of the school for a long time they servered purpose to …" at bounding box center [343, 128] width 138 height 153
click at [314, 116] on textarea "shool uniforms are part of the school for a long time they servered purpose to …" at bounding box center [343, 128] width 138 height 153
drag, startPoint x: 299, startPoint y: 117, endPoint x: 336, endPoint y: 117, distance: 36.5
click at [335, 117] on textarea "shool uniforms are part of the school for a long time they servered purpose to …" at bounding box center [343, 128] width 138 height 153
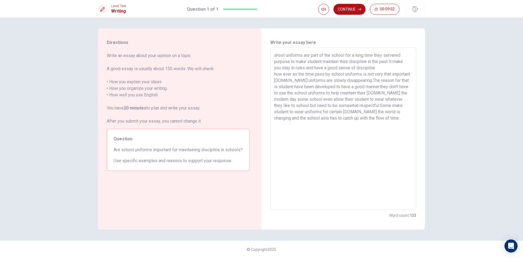
click at [307, 113] on textarea "shool uniforms are part of the school for a long time they servered purpose to …" at bounding box center [343, 128] width 138 height 153
click at [333, 130] on textarea "shool uniforms are part of the school for a long time they servered purpose to …" at bounding box center [343, 128] width 138 height 153
click at [288, 117] on textarea "shool uniforms are part of the school for a long time they servered purpose to …" at bounding box center [343, 128] width 138 height 153
click at [315, 122] on textarea "shool uniforms are part of the school for a long time they servered purpose to …" at bounding box center [343, 128] width 138 height 153
click at [282, 116] on textarea "shool uniforms are part of the school for a long time they servered purpose to …" at bounding box center [343, 128] width 138 height 153
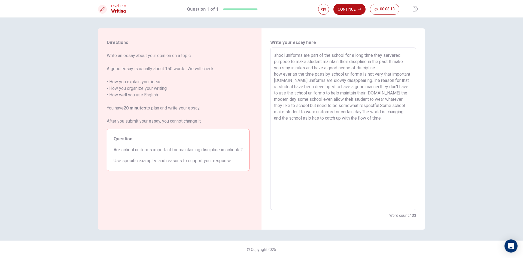
click at [404, 79] on textarea "shool uniforms are part of the school for a long time they servered purpose to …" at bounding box center [343, 128] width 138 height 153
click at [392, 79] on textarea "shool uniforms are part of the school for a long time they servered purpose to …" at bounding box center [343, 128] width 138 height 153
click at [400, 80] on textarea "shool uniforms are part of the school for a long time they servered purpose to …" at bounding box center [343, 128] width 138 height 153
click at [343, 120] on textarea "shool uniforms are part of the school for a long time they servered purpose to …" at bounding box center [343, 128] width 138 height 153
click at [332, 128] on textarea "shool uniforms are part of the school for a long time they servered purpose to …" at bounding box center [343, 128] width 138 height 153
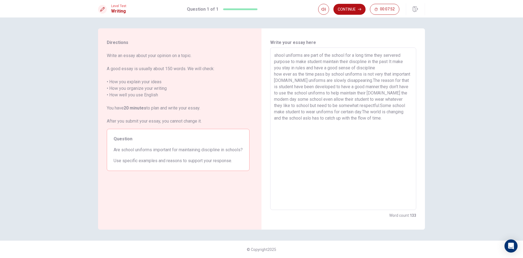
drag, startPoint x: 310, startPoint y: 121, endPoint x: 351, endPoint y: 121, distance: 41.4
click at [351, 121] on textarea "shool uniforms are part of the school for a long time they servered purpose to …" at bounding box center [343, 128] width 138 height 153
drag, startPoint x: 336, startPoint y: 118, endPoint x: 369, endPoint y: 118, distance: 33.5
click at [369, 118] on textarea "shool uniforms are part of the school for a long time they servered purpose to …" at bounding box center [343, 128] width 138 height 153
click at [340, 119] on textarea "shool uniforms are part of the school for a long time they servered purpose to …" at bounding box center [343, 128] width 138 height 153
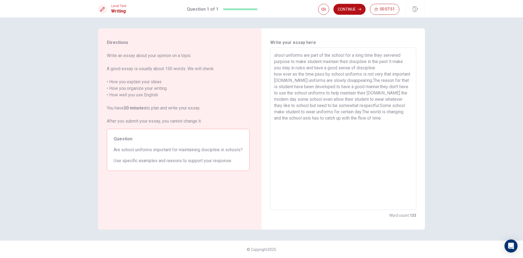
drag, startPoint x: 333, startPoint y: 119, endPoint x: 339, endPoint y: 119, distance: 6.1
click at [339, 119] on textarea "shool uniforms are part of the school for a long time they servered purpose to …" at bounding box center [343, 128] width 138 height 153
click at [341, 118] on textarea "shool uniforms are part of the school for a long time they servered purpose to …" at bounding box center [343, 128] width 138 height 153
drag, startPoint x: 362, startPoint y: 118, endPoint x: 366, endPoint y: 119, distance: 3.9
click at [364, 118] on textarea "shool uniforms are part of the school for a long time they servered purpose to …" at bounding box center [343, 128] width 138 height 153
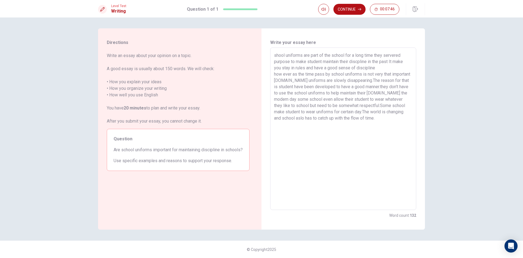
drag, startPoint x: 367, startPoint y: 120, endPoint x: 364, endPoint y: 124, distance: 4.9
click at [367, 120] on textarea "shool uniforms are part of the school for a long time they servered purpose to …" at bounding box center [343, 128] width 138 height 153
click at [363, 126] on textarea "shool uniforms are part of the school for a long time they servered purpose to …" at bounding box center [343, 128] width 138 height 153
click at [389, 117] on textarea "shool uniforms are part of the school for a long time they servered purpose to …" at bounding box center [343, 128] width 138 height 153
click at [376, 119] on textarea "shool uniforms are part of the school for a long time they servered purpose to …" at bounding box center [343, 128] width 138 height 153
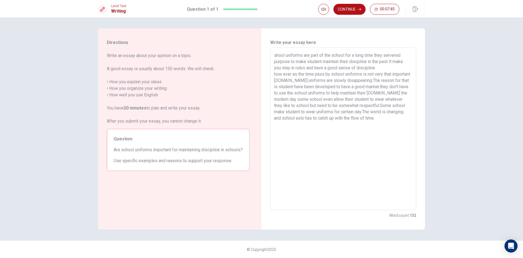
click at [349, 127] on textarea "shool uniforms are part of the school for a long time they servered purpose to …" at bounding box center [343, 128] width 138 height 153
click at [323, 126] on textarea "shool uniforms are part of the school for a long time they servered purpose to …" at bounding box center [343, 128] width 138 height 153
click at [338, 116] on textarea "shool uniforms are part of the school for a long time they servered purpose to …" at bounding box center [343, 128] width 138 height 153
click at [340, 112] on textarea "shool uniforms are part of the school for a long time they servered purpose to …" at bounding box center [343, 128] width 138 height 153
click at [328, 121] on textarea "shool uniforms are part of the school for a long time they servered purpose to …" at bounding box center [343, 128] width 138 height 153
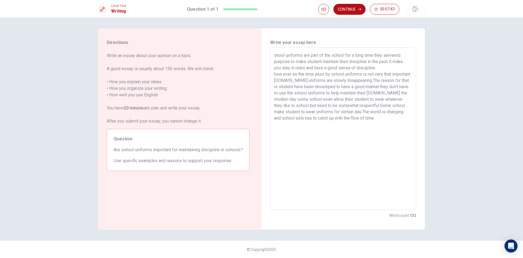
click at [341, 110] on textarea "shool uniforms are part of the school for a long time they servered purpose to …" at bounding box center [343, 128] width 138 height 153
click at [386, 110] on textarea "shool uniforms are part of the school for a long time they servered purpose to …" at bounding box center [343, 128] width 138 height 153
click at [313, 119] on textarea "shool uniforms are part of the school for a long time they servered purpose to …" at bounding box center [343, 128] width 138 height 153
click at [282, 117] on textarea "shool uniforms are part of the school for a long time they servered purpose to …" at bounding box center [343, 128] width 138 height 153
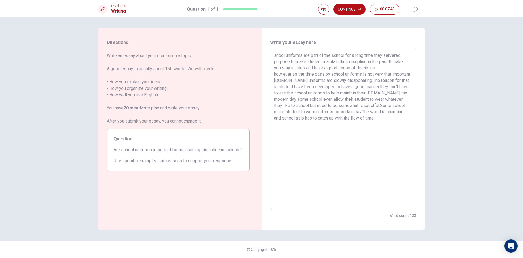
click at [282, 117] on textarea "shool uniforms are part of the school for a long time they servered purpose to …" at bounding box center [343, 128] width 138 height 153
click at [294, 113] on textarea "shool uniforms are part of the school for a long time they servered purpose to …" at bounding box center [343, 128] width 138 height 153
drag, startPoint x: 316, startPoint y: 60, endPoint x: 367, endPoint y: 66, distance: 51.7
click at [367, 66] on textarea "shool uniforms are part of the school for a long time they servered purpose to …" at bounding box center [343, 128] width 138 height 153
click at [356, 60] on textarea "shool uniforms are part of the school for a long time they servered purpose to …" at bounding box center [343, 128] width 138 height 153
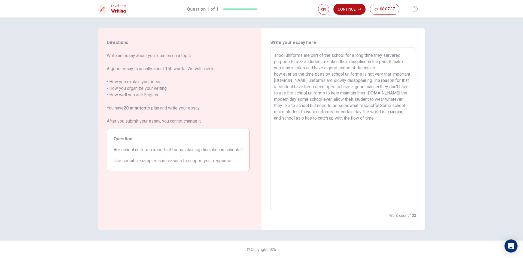
drag, startPoint x: 290, startPoint y: 61, endPoint x: 396, endPoint y: 67, distance: 106.8
click at [396, 67] on textarea "shool uniforms are part of the school for a long time they servered purpose to …" at bounding box center [343, 128] width 138 height 153
drag, startPoint x: 370, startPoint y: 67, endPoint x: 364, endPoint y: 67, distance: 6.3
click at [370, 67] on textarea "shool uniforms are part of the school for a long time they servered purpose to …" at bounding box center [343, 128] width 138 height 153
click at [347, 65] on textarea "shool uniforms are part of the school for a long time they servered purpose to …" at bounding box center [343, 128] width 138 height 153
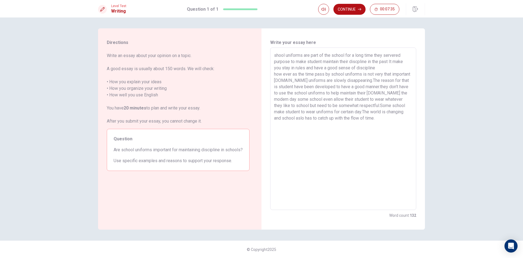
click at [380, 70] on textarea "shool uniforms are part of the school for a long time they servered purpose to …" at bounding box center [343, 128] width 138 height 153
drag, startPoint x: 283, startPoint y: 75, endPoint x: 342, endPoint y: 74, distance: 59.4
click at [351, 72] on textarea "shool uniforms are part of the school for a long time they servered purpose to …" at bounding box center [343, 128] width 138 height 153
click at [306, 79] on textarea "shool uniforms are part of the school for a long time they servered purpose to …" at bounding box center [343, 128] width 138 height 153
click at [276, 74] on textarea "shool uniforms are part of the school for a long time they servered purpose to …" at bounding box center [343, 128] width 138 height 153
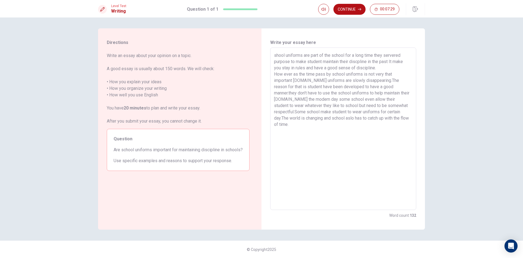
click at [288, 89] on textarea "shool uniforms are part of the school for a long time they servered purpose to …" at bounding box center [343, 128] width 138 height 153
drag, startPoint x: 305, startPoint y: 72, endPoint x: 362, endPoint y: 77, distance: 57.1
click at [347, 72] on textarea "shool uniforms are part of the school for a long time they servered purpose to …" at bounding box center [343, 128] width 138 height 153
click at [345, 76] on textarea "shool uniforms are part of the school for a long time they servered purpose to …" at bounding box center [343, 128] width 138 height 153
click at [331, 75] on textarea "shool uniforms are part of the school for a long time they servered purpose to …" at bounding box center [343, 128] width 138 height 153
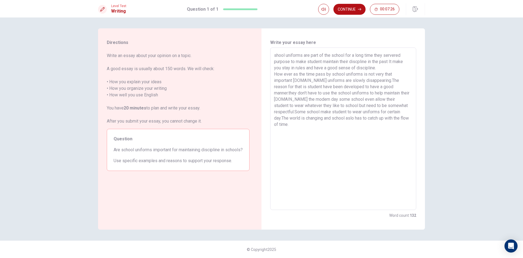
click at [332, 75] on textarea "shool uniforms are part of the school for a long time they servered purpose to …" at bounding box center [343, 128] width 138 height 153
click at [331, 74] on textarea "shool uniforms are part of the school for a long time they servered purpose to …" at bounding box center [343, 128] width 138 height 153
click at [368, 74] on textarea "shool uniforms are part of the school for a long time they servered purpose to …" at bounding box center [343, 128] width 138 height 153
click at [289, 93] on textarea "shool uniforms are part of the school for a long time they servered purpose to …" at bounding box center [343, 128] width 138 height 153
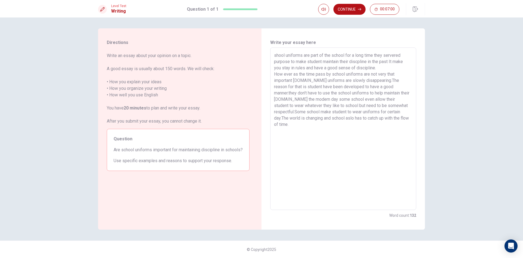
click at [288, 92] on textarea "shool uniforms are part of the school for a long time they servered purpose to …" at bounding box center [343, 128] width 138 height 153
click at [294, 93] on textarea "shool uniforms are part of the school for a long time they servered purpose to …" at bounding box center [343, 128] width 138 height 153
click at [396, 95] on textarea "shool uniforms are part of the school for a long time they servered purpose to …" at bounding box center [343, 128] width 138 height 153
click at [352, 97] on textarea "shool uniforms are part of the school for a long time they servered purpose to …" at bounding box center [343, 128] width 138 height 153
click at [320, 98] on textarea "shool uniforms are part of the school for a long time they servered purpose to …" at bounding box center [343, 128] width 138 height 153
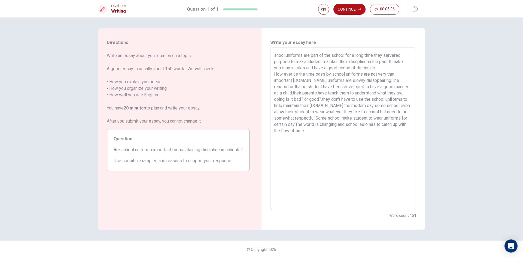
drag, startPoint x: 304, startPoint y: 93, endPoint x: 310, endPoint y: 93, distance: 6.1
click at [305, 93] on textarea "shool uniforms are part of the school for a long time they servered purpose to …" at bounding box center [343, 128] width 138 height 153
click at [363, 89] on textarea "shool uniforms are part of the school for a long time they servered purpose to …" at bounding box center [343, 128] width 138 height 153
click at [319, 90] on textarea "shool uniforms are part of the school for a long time they servered purpose to …" at bounding box center [343, 128] width 138 height 153
drag, startPoint x: 361, startPoint y: 90, endPoint x: 369, endPoint y: 90, distance: 8.4
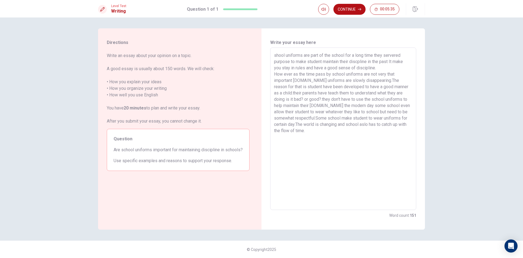
click at [361, 90] on textarea "shool uniforms are part of the school for a long time they servered purpose to …" at bounding box center [343, 128] width 138 height 153
click at [387, 89] on textarea "shool uniforms are part of the school for a long time they servered purpose to …" at bounding box center [343, 128] width 138 height 153
click at [381, 92] on textarea "shool uniforms are part of the school for a long time they servered purpose to …" at bounding box center [343, 128] width 138 height 153
click at [295, 99] on textarea "shool uniforms are part of the school for a long time they servered purpose to …" at bounding box center [343, 128] width 138 height 153
click at [286, 100] on textarea "shool uniforms are part of the school for a long time they servered purpose to …" at bounding box center [343, 128] width 138 height 153
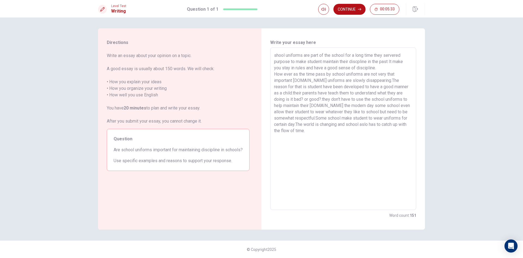
click at [294, 99] on textarea "shool uniforms are part of the school for a long time they servered purpose to …" at bounding box center [343, 128] width 138 height 153
click at [287, 98] on textarea "shool uniforms are part of the school for a long time they servered purpose to …" at bounding box center [343, 128] width 138 height 153
click at [286, 97] on textarea "shool uniforms are part of the school for a long time they servered purpose to …" at bounding box center [343, 128] width 138 height 153
click at [312, 99] on textarea "shool uniforms are part of the school for a long time they servered purpose to …" at bounding box center [343, 128] width 138 height 153
click at [318, 98] on textarea "shool uniforms are part of the school for a long time they servered purpose to …" at bounding box center [343, 128] width 138 height 153
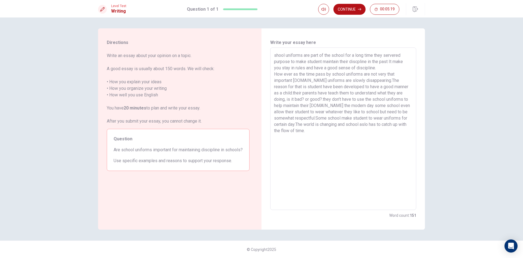
click at [334, 98] on textarea "shool uniforms are part of the school for a long time they servered purpose to …" at bounding box center [343, 128] width 138 height 153
click at [322, 99] on textarea "shool uniforms are part of the school for a long time they servered purpose to …" at bounding box center [343, 128] width 138 height 153
drag, startPoint x: 344, startPoint y: 119, endPoint x: 338, endPoint y: 134, distance: 16.6
click at [338, 134] on textarea "shool uniforms are part of the school for a long time they servered purpose to …" at bounding box center [343, 128] width 138 height 153
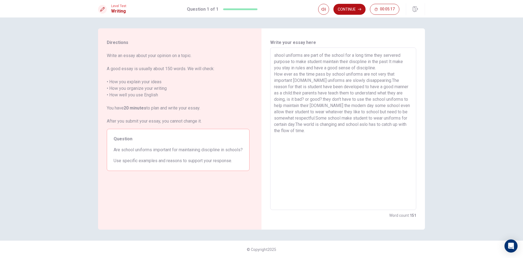
click at [337, 115] on textarea "shool uniforms are part of the school for a long time they servered purpose to …" at bounding box center [343, 128] width 138 height 153
drag, startPoint x: 329, startPoint y: 102, endPoint x: 357, endPoint y: 111, distance: 29.1
click at [337, 104] on textarea "shool uniforms are part of the school for a long time they servered purpose to …" at bounding box center [343, 128] width 138 height 153
click at [327, 103] on textarea "shool uniforms are part of the school for a long time they servered purpose to …" at bounding box center [343, 128] width 138 height 153
click at [331, 104] on textarea "shool uniforms are part of the school for a long time they servered purpose to …" at bounding box center [343, 128] width 138 height 153
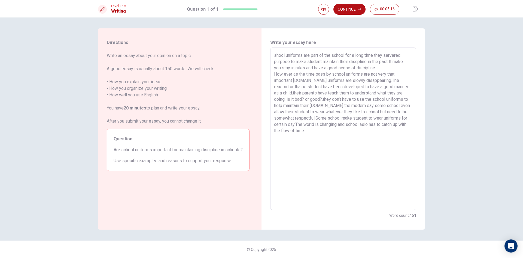
click at [334, 104] on textarea "shool uniforms are part of the school for a long time they servered purpose to …" at bounding box center [343, 128] width 138 height 153
drag, startPoint x: 332, startPoint y: 105, endPoint x: 376, endPoint y: 117, distance: 45.9
click at [376, 117] on textarea "shool uniforms are part of the school for a long time they servered purpose to …" at bounding box center [343, 128] width 138 height 153
click at [370, 107] on textarea "shool uniforms are part of the school for a long time they servered purpose to …" at bounding box center [343, 128] width 138 height 153
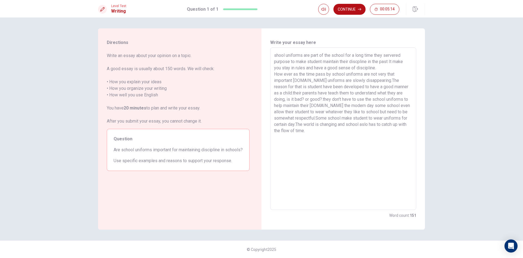
drag, startPoint x: 308, startPoint y: 114, endPoint x: 391, endPoint y: 128, distance: 83.7
click at [390, 127] on textarea "shool uniforms are part of the school for a long time they servered purpose to …" at bounding box center [343, 128] width 138 height 153
click at [358, 124] on textarea "shool uniforms are part of the school for a long time they servered purpose to …" at bounding box center [343, 128] width 138 height 153
drag, startPoint x: 318, startPoint y: 117, endPoint x: 389, endPoint y: 117, distance: 71.1
click at [389, 117] on textarea "shool uniforms are part of the school for a long time they servered purpose to …" at bounding box center [343, 128] width 138 height 153
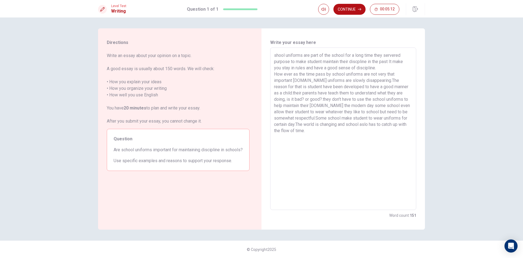
click at [339, 120] on textarea "shool uniforms are part of the school for a long time they servered purpose to …" at bounding box center [343, 128] width 138 height 153
drag, startPoint x: 314, startPoint y: 118, endPoint x: 415, endPoint y: 118, distance: 100.8
click at [415, 118] on div "shool uniforms are part of the school for a long time they servered purpose to …" at bounding box center [343, 128] width 146 height 162
click at [375, 118] on textarea "shool uniforms are part of the school for a long time they servered purpose to …" at bounding box center [343, 128] width 138 height 153
drag, startPoint x: 316, startPoint y: 123, endPoint x: 407, endPoint y: 124, distance: 90.5
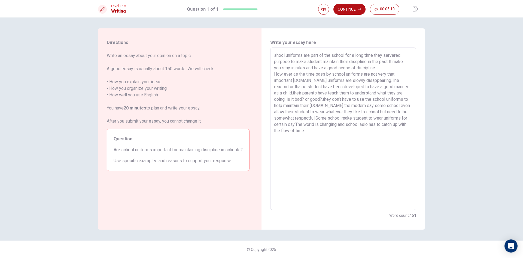
click at [406, 123] on textarea "shool uniforms are part of the school for a long time they servered purpose to …" at bounding box center [343, 128] width 138 height 153
click at [343, 130] on textarea "shool uniforms are part of the school for a long time they servered purpose to …" at bounding box center [343, 128] width 138 height 153
click at [298, 124] on textarea "shool uniforms are part of the school for a long time they servered purpose to …" at bounding box center [343, 128] width 138 height 153
click at [306, 123] on textarea "shool uniforms are part of the school for a long time they servered purpose to …" at bounding box center [343, 128] width 138 height 153
click at [298, 123] on textarea "shool uniforms are part of the school for a long time they servered purpose to …" at bounding box center [343, 128] width 138 height 153
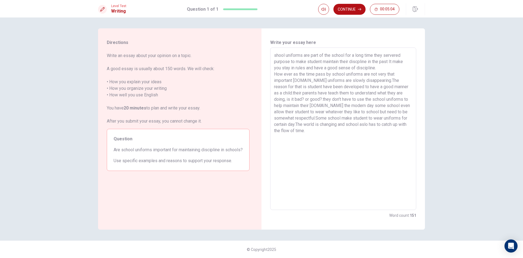
click at [339, 129] on textarea "shool uniforms are part of the school for a long time they servered purpose to …" at bounding box center [343, 128] width 138 height 153
click at [276, 53] on textarea "shool uniforms are part of the school for a long time they servered purpose to …" at bounding box center [343, 128] width 138 height 153
drag, startPoint x: 361, startPoint y: 56, endPoint x: 376, endPoint y: 57, distance: 14.2
click at [376, 56] on textarea "School uniforms are part of the school for a long time they servered purpose to…" at bounding box center [343, 128] width 138 height 153
click at [328, 59] on textarea "School uniforms are part of the school for a long time they servered purpose to…" at bounding box center [343, 128] width 138 height 153
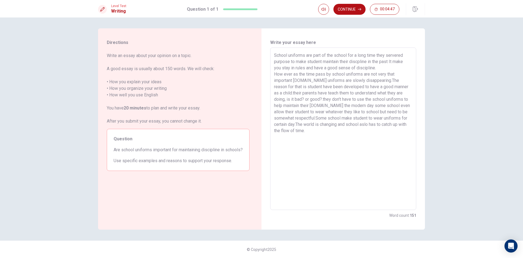
drag, startPoint x: 348, startPoint y: 60, endPoint x: 380, endPoint y: 59, distance: 31.6
click at [380, 59] on textarea "School uniforms are part of the school for a long time they servered purpose to…" at bounding box center [343, 128] width 138 height 153
click at [377, 59] on textarea "School uniforms are part of the school for a long time they servered purpose to…" at bounding box center [343, 128] width 138 height 153
drag, startPoint x: 336, startPoint y: 62, endPoint x: 401, endPoint y: 61, distance: 65.1
click at [401, 61] on textarea "School uniforms are part of the school for a long time they servered purpose to…" at bounding box center [343, 128] width 138 height 153
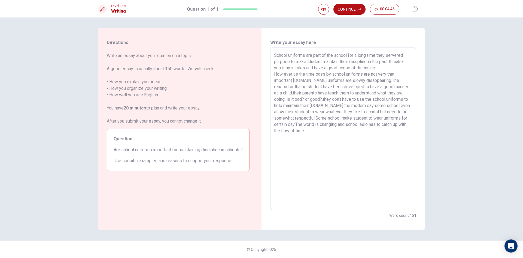
click at [400, 61] on textarea "School uniforms are part of the school for a long time they servered purpose to…" at bounding box center [343, 128] width 138 height 153
drag, startPoint x: 283, startPoint y: 69, endPoint x: 367, endPoint y: 66, distance: 83.2
click at [357, 66] on textarea "School uniforms are part of the school for a long time they servered purpose to…" at bounding box center [343, 128] width 138 height 153
click at [296, 68] on textarea "School uniforms are part of the school for a long time they servered purpose to…" at bounding box center [343, 128] width 138 height 153
drag, startPoint x: 401, startPoint y: 68, endPoint x: 392, endPoint y: 70, distance: 9.8
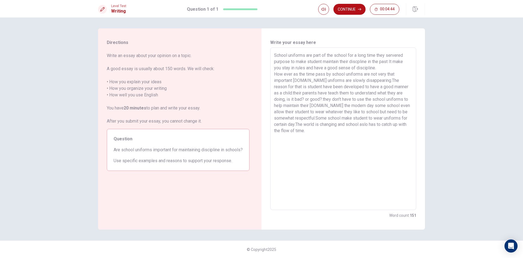
click at [407, 68] on textarea "School uniforms are part of the school for a long time they servered purpose to…" at bounding box center [343, 128] width 138 height 153
click at [343, 71] on textarea "School uniforms are part of the school for a long time they servered purpose to…" at bounding box center [343, 128] width 138 height 153
drag, startPoint x: 297, startPoint y: 74, endPoint x: 359, endPoint y: 74, distance: 62.1
click at [395, 70] on textarea "School uniforms are part of the school for a long time they servered purpose to…" at bounding box center [343, 128] width 138 height 153
click at [328, 74] on textarea "School uniforms are part of the school for a long time they servered purpose to…" at bounding box center [343, 128] width 138 height 153
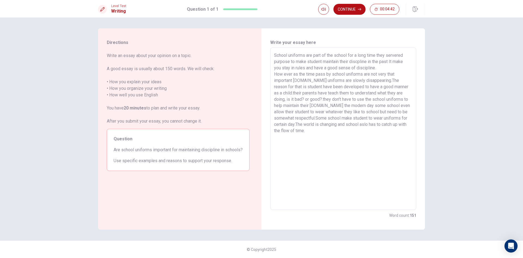
drag, startPoint x: 379, startPoint y: 75, endPoint x: 392, endPoint y: 75, distance: 12.3
click at [390, 75] on textarea "School uniforms are part of the school for a long time they servered purpose to…" at bounding box center [343, 128] width 138 height 153
click at [322, 84] on textarea "School uniforms are part of the school for a long time they servered purpose to…" at bounding box center [343, 128] width 138 height 153
drag, startPoint x: 283, startPoint y: 84, endPoint x: 391, endPoint y: 84, distance: 108.7
click at [390, 84] on textarea "School uniforms are part of the school for a long time they servered purpose to…" at bounding box center [343, 128] width 138 height 153
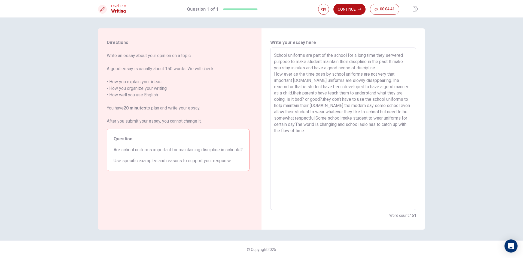
click at [309, 86] on textarea "School uniforms are part of the school for a long time they servered purpose to…" at bounding box center [343, 128] width 138 height 153
drag, startPoint x: 305, startPoint y: 80, endPoint x: 364, endPoint y: 79, distance: 59.2
click at [364, 79] on textarea "School uniforms are part of the school for a long time they servered purpose to…" at bounding box center [343, 128] width 138 height 153
click at [311, 81] on textarea "School uniforms are part of the school for a long time they servered purpose to…" at bounding box center [343, 128] width 138 height 153
click at [312, 79] on textarea "School uniforms are part of the school for a long time they servered purpose to…" at bounding box center [343, 128] width 138 height 153
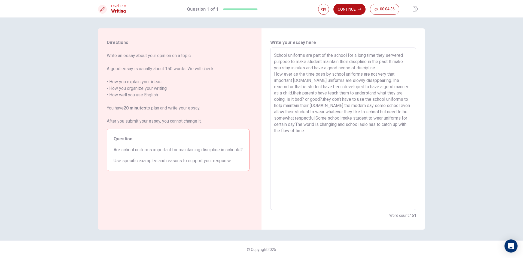
drag, startPoint x: 337, startPoint y: 87, endPoint x: 366, endPoint y: 87, distance: 29.4
click at [371, 87] on textarea "School uniforms are part of the school for a long time they servered purpose to…" at bounding box center [343, 128] width 138 height 153
click at [303, 92] on textarea "School uniforms are part of the school for a long time they servered purpose to…" at bounding box center [343, 128] width 138 height 153
click at [330, 96] on textarea "School uniforms are part of the school for a long time they servered purpose to…" at bounding box center [343, 128] width 138 height 153
click at [370, 91] on textarea "School uniforms are part of the school for a long time they servered purpose to…" at bounding box center [343, 128] width 138 height 153
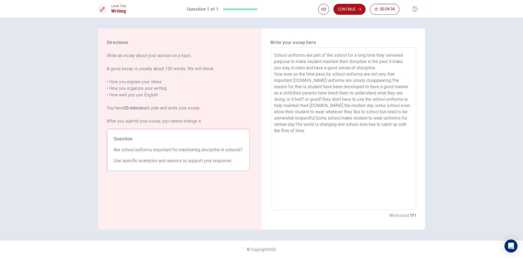
click at [321, 99] on textarea "School uniforms are part of the school for a long time they servered purpose to…" at bounding box center [343, 128] width 138 height 153
drag, startPoint x: 332, startPoint y: 98, endPoint x: 395, endPoint y: 98, distance: 63.2
click at [382, 98] on textarea "School uniforms are part of the school for a long time they servered purpose to…" at bounding box center [343, 128] width 138 height 153
click at [353, 100] on textarea "School uniforms are part of the school for a long time they servered purpose to…" at bounding box center [343, 128] width 138 height 153
click at [357, 115] on textarea "School uniforms are part of the school for a long time they servered purpose to…" at bounding box center [343, 128] width 138 height 153
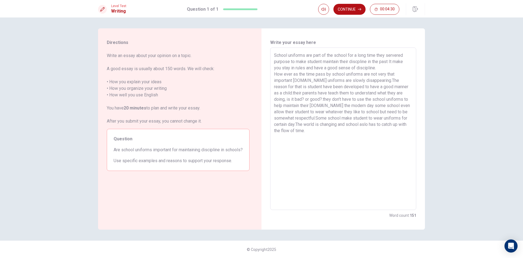
click at [329, 123] on textarea "School uniforms are part of the school for a long time they servered purpose to…" at bounding box center [343, 128] width 138 height 153
click at [329, 130] on textarea "School uniforms are part of the school for a long time they servered purpose to…" at bounding box center [343, 128] width 138 height 153
click at [274, 70] on textarea "School uniforms are part of the school for a long time they servered purpose to…" at bounding box center [343, 128] width 138 height 153
click at [391, 62] on textarea "School uniforms are part of the school for a long time they servered purpose to…" at bounding box center [343, 128] width 138 height 153
click at [369, 62] on textarea "School uniforms are part of the school for a long time they servered purpose to…" at bounding box center [343, 128] width 138 height 153
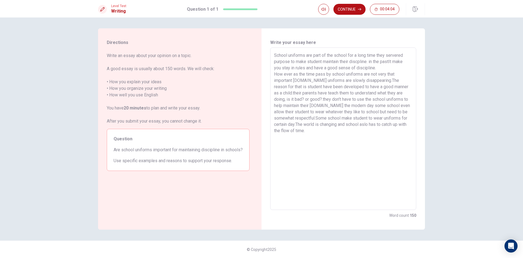
click at [407, 72] on textarea "School uniforms are part of the school for a long time they servered purpose to…" at bounding box center [343, 128] width 138 height 153
click at [394, 61] on textarea "School uniforms are part of the school for a long time they servered purpose to…" at bounding box center [343, 128] width 138 height 153
click at [281, 67] on textarea "School uniforms are part of the school for a long time they servered purpose to…" at bounding box center [343, 128] width 138 height 153
drag, startPoint x: 281, startPoint y: 74, endPoint x: 355, endPoint y: 71, distance: 73.6
click at [355, 71] on textarea "School uniforms are part of the school for a long time they servered purpose to…" at bounding box center [343, 128] width 138 height 153
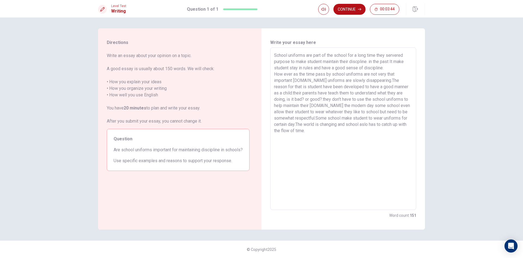
click at [326, 72] on textarea "School uniforms are part of the school for a long time they servered purpose to…" at bounding box center [343, 128] width 138 height 153
drag, startPoint x: 322, startPoint y: 72, endPoint x: 378, endPoint y: 67, distance: 56.7
click at [378, 67] on textarea "School uniforms are part of the school for a long time they servered purpose to…" at bounding box center [343, 128] width 138 height 153
click at [355, 70] on textarea "School uniforms are part of the school for a long time they servered purpose to…" at bounding box center [343, 128] width 138 height 153
drag, startPoint x: 301, startPoint y: 81, endPoint x: 368, endPoint y: 75, distance: 67.3
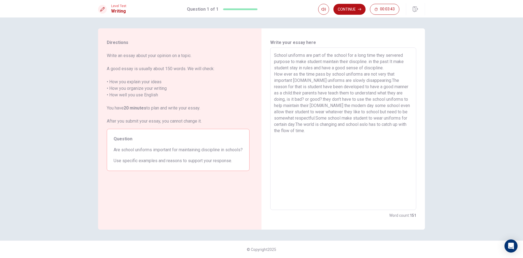
click at [368, 75] on textarea "School uniforms are part of the school for a long time they servered purpose to…" at bounding box center [343, 128] width 138 height 153
click at [328, 80] on textarea "School uniforms are part of the school for a long time they servered purpose to…" at bounding box center [343, 128] width 138 height 153
drag, startPoint x: 310, startPoint y: 80, endPoint x: 370, endPoint y: 80, distance: 60.2
click at [370, 80] on textarea "School uniforms are part of the school for a long time they servered purpose to…" at bounding box center [343, 128] width 138 height 153
click at [345, 81] on textarea "School uniforms are part of the school for a long time they servered purpose to…" at bounding box center [343, 128] width 138 height 153
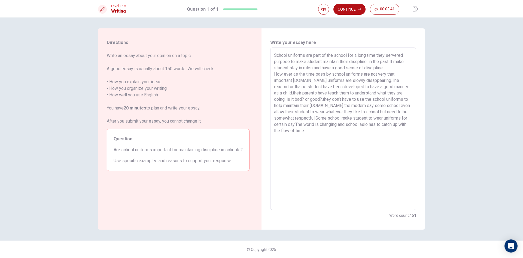
drag, startPoint x: 338, startPoint y: 81, endPoint x: 413, endPoint y: 81, distance: 74.7
click at [412, 81] on textarea "School uniforms are part of the school for a long time they servered purpose to…" at bounding box center [343, 128] width 138 height 153
click at [392, 81] on textarea "School uniforms are part of the school for a long time they servered purpose to…" at bounding box center [343, 128] width 138 height 153
click at [372, 89] on textarea "School uniforms are part of the school for a long time they servered purpose to…" at bounding box center [343, 128] width 138 height 153
click at [365, 89] on textarea "School uniforms are part of the school for a long time they servered purpose to…" at bounding box center [343, 128] width 138 height 153
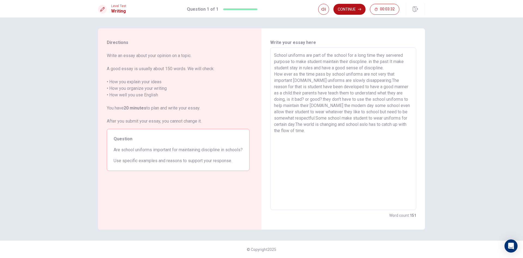
drag, startPoint x: 312, startPoint y: 92, endPoint x: 373, endPoint y: 90, distance: 60.3
click at [373, 90] on textarea "School uniforms are part of the school for a long time they servered purpose to…" at bounding box center [343, 128] width 138 height 153
click at [350, 90] on textarea "School uniforms are part of the school for a long time they servered purpose to…" at bounding box center [343, 128] width 138 height 153
drag, startPoint x: 369, startPoint y: 105, endPoint x: 332, endPoint y: 107, distance: 37.6
click at [332, 107] on textarea "School uniforms are part of the school for a long time they servered purpose to…" at bounding box center [343, 128] width 138 height 153
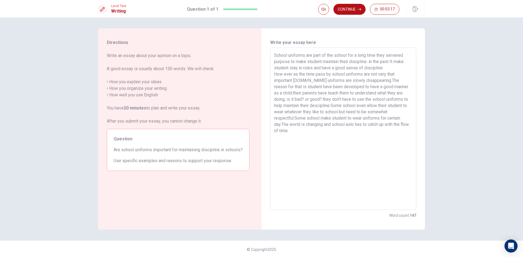
click at [382, 89] on textarea "School uniforms are part of the school for a long time they servered purpose to…" at bounding box center [343, 128] width 138 height 153
click at [382, 80] on textarea "School uniforms are part of the school for a long time they servered purpose to…" at bounding box center [343, 128] width 138 height 153
click at [396, 77] on textarea "School uniforms are part of the school for a long time they servered purpose to…" at bounding box center [343, 128] width 138 height 153
click at [337, 106] on textarea "School uniforms are part of the school for a long time they servered purpose to…" at bounding box center [343, 128] width 138 height 153
click at [337, 105] on textarea "School uniforms are part of the school for a long time they servered purpose to…" at bounding box center [343, 128] width 138 height 153
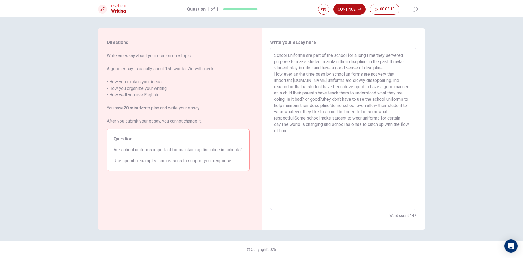
click at [335, 105] on textarea "School uniforms are part of the school for a long time they servered purpose to…" at bounding box center [343, 128] width 138 height 153
click at [312, 81] on textarea "School uniforms are part of the school for a long time they servered purpose to…" at bounding box center [343, 128] width 138 height 153
click at [315, 82] on textarea "School uniforms are part of the school for a long time they servered purpose to…" at bounding box center [343, 128] width 138 height 153
click at [343, 83] on textarea "School uniforms are part of the school for a long time they servered purpose to…" at bounding box center [343, 128] width 138 height 153
click at [341, 79] on textarea "School uniforms are part of the school for a long time they servered purpose to…" at bounding box center [343, 128] width 138 height 153
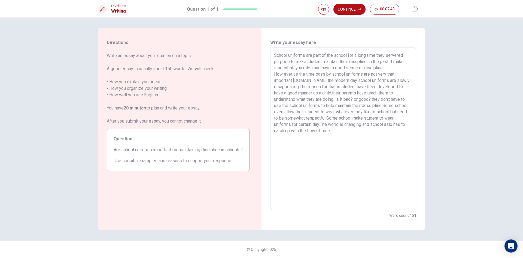
click at [346, 78] on textarea "School uniforms are part of the school for a long time they servered purpose to…" at bounding box center [343, 128] width 138 height 153
click at [347, 79] on textarea "School uniforms are part of the school for a long time they servered purpose to…" at bounding box center [343, 128] width 138 height 153
click at [344, 10] on button "Continue" at bounding box center [350, 9] width 32 height 11
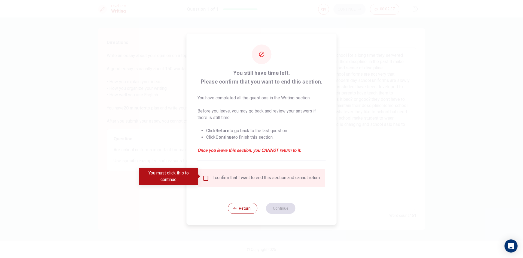
click at [208, 179] on div "I confirm that I want to end this section and cannot return." at bounding box center [262, 178] width 118 height 7
click at [247, 211] on button "Return" at bounding box center [242, 207] width 29 height 11
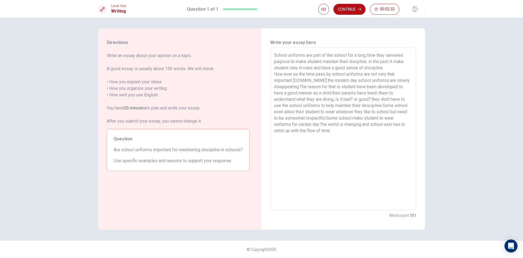
drag, startPoint x: 337, startPoint y: 57, endPoint x: 449, endPoint y: 63, distance: 112.2
click at [449, 60] on div "Directions Write an essay about your opinion on a topic. A good essay is usuall…" at bounding box center [261, 137] width 523 height 240
drag, startPoint x: 386, startPoint y: 64, endPoint x: 346, endPoint y: 63, distance: 40.3
click at [386, 64] on textarea "School uniforms are part of the school for a long time they servered purpose to…" at bounding box center [343, 128] width 138 height 153
click at [323, 63] on textarea "School uniforms are part of the school for a long time they servered purpose to…" at bounding box center [343, 128] width 138 height 153
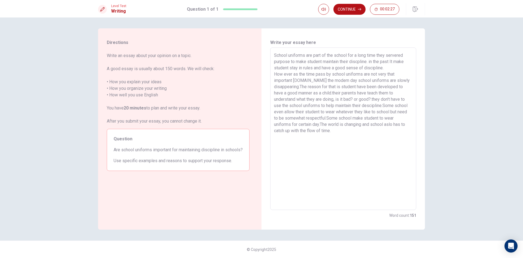
click at [403, 54] on textarea "School uniforms are part of the school for a long time they servered purpose to…" at bounding box center [343, 128] width 138 height 153
drag, startPoint x: 284, startPoint y: 59, endPoint x: 380, endPoint y: 61, distance: 96.2
click at [362, 59] on textarea "School uniforms are part of the school for a long time they served purpose to m…" at bounding box center [343, 128] width 138 height 153
click at [366, 61] on textarea "School uniforms are part of the school for a long time they served purpose to m…" at bounding box center [343, 128] width 138 height 153
drag, startPoint x: 326, startPoint y: 63, endPoint x: 365, endPoint y: 61, distance: 39.3
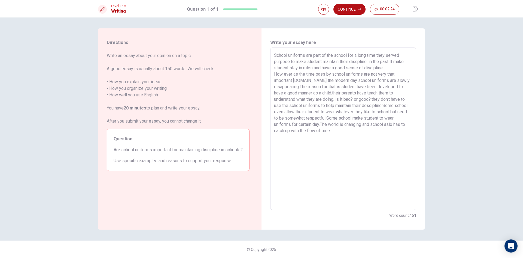
click at [364, 61] on textarea "School uniforms are part of the school for a long time they served purpose to m…" at bounding box center [343, 128] width 138 height 153
click at [361, 61] on textarea "School uniforms are part of the school for a long time they served purpose to m…" at bounding box center [343, 128] width 138 height 153
drag, startPoint x: 407, startPoint y: 63, endPoint x: 413, endPoint y: 63, distance: 6.8
click at [413, 63] on div "School uniforms are part of the school for a long time they served purpose to m…" at bounding box center [343, 128] width 146 height 162
click at [384, 64] on textarea "School uniforms are part of the school for a long time they served purpose to m…" at bounding box center [343, 128] width 138 height 153
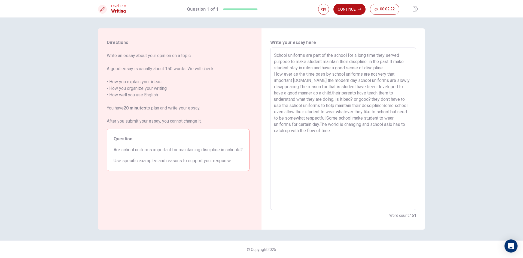
click at [386, 62] on textarea "School uniforms are part of the school for a long time they served purpose to m…" at bounding box center [343, 128] width 138 height 153
drag, startPoint x: 298, startPoint y: 66, endPoint x: 407, endPoint y: 137, distance: 130.0
click at [392, 138] on textarea "School uniforms are part of the school for a long time they served purpose to m…" at bounding box center [343, 128] width 138 height 153
click at [378, 145] on textarea "School uniforms are part of the school for a long time they served purpose to m…" at bounding box center [343, 128] width 138 height 153
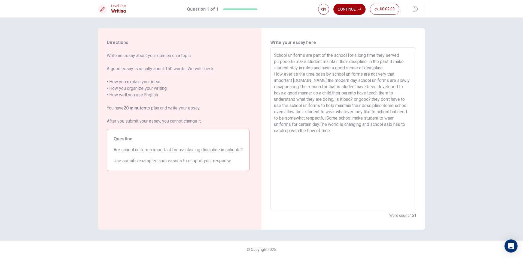
click at [350, 8] on button "Continue" at bounding box center [350, 9] width 32 height 11
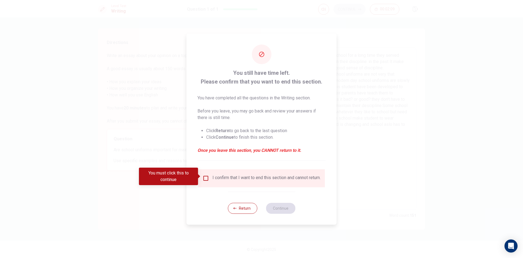
click at [277, 178] on div "I confirm that I want to end this section and cannot return." at bounding box center [267, 178] width 108 height 7
click at [207, 177] on input "You must click this to continue" at bounding box center [206, 178] width 7 height 7
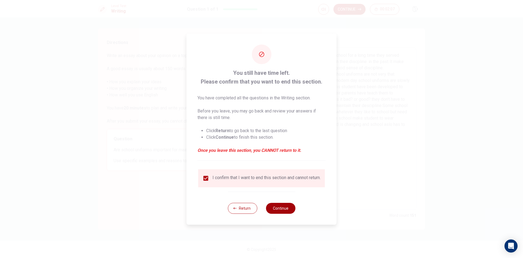
click at [279, 210] on button "Continue" at bounding box center [280, 207] width 29 height 11
